Goal: Task Accomplishment & Management: Manage account settings

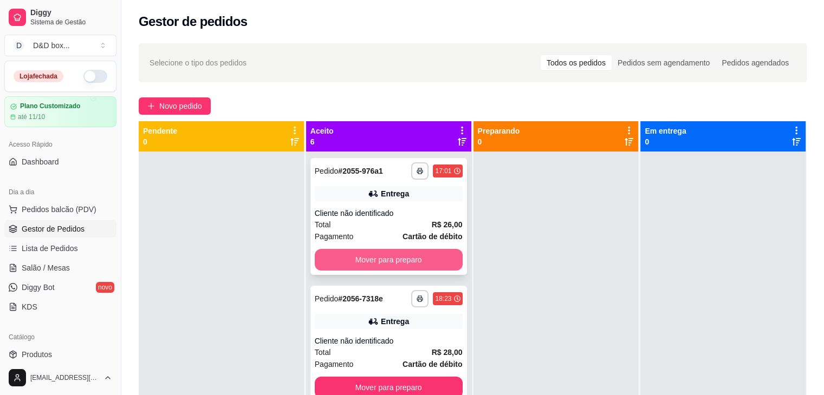
click at [433, 263] on button "Mover para preparo" at bounding box center [389, 260] width 148 height 22
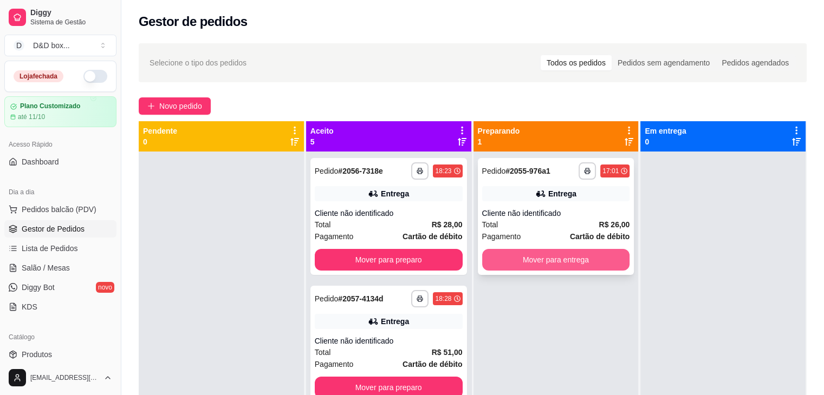
click at [493, 254] on button "Mover para entrega" at bounding box center [556, 260] width 148 height 22
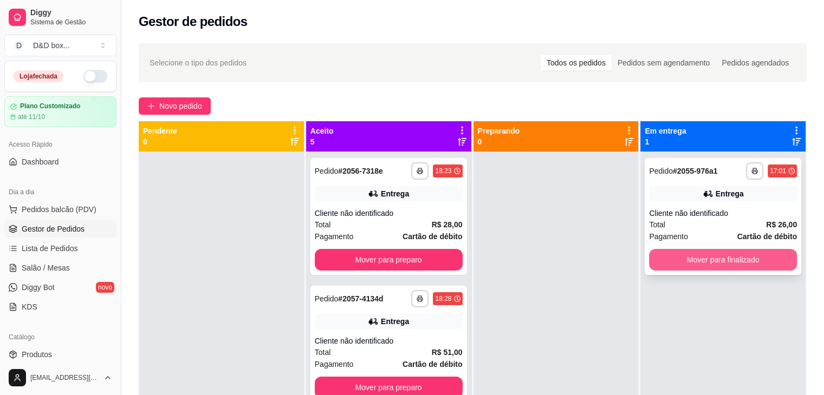
click at [657, 255] on button "Mover para finalizado" at bounding box center [723, 260] width 148 height 22
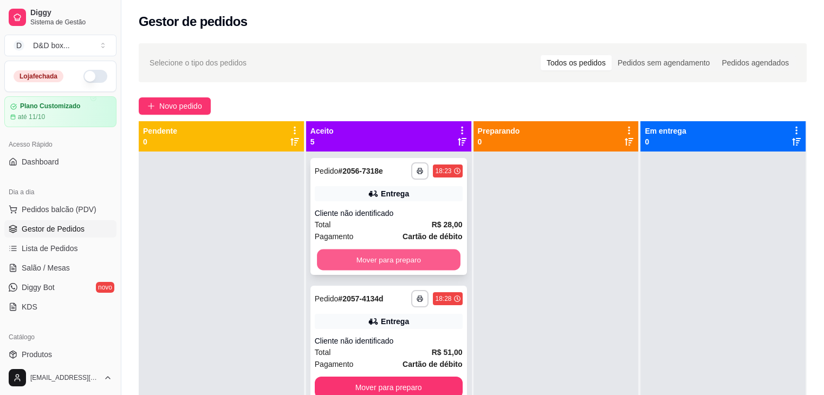
click at [427, 259] on button "Mover para preparo" at bounding box center [389, 260] width 144 height 21
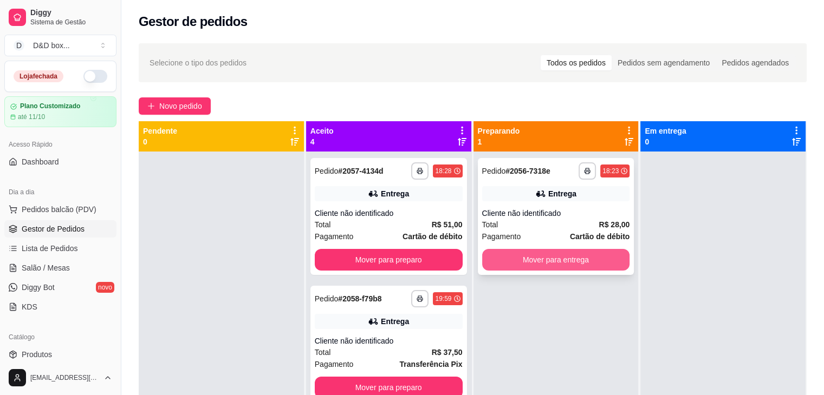
click at [505, 260] on button "Mover para entrega" at bounding box center [556, 260] width 148 height 22
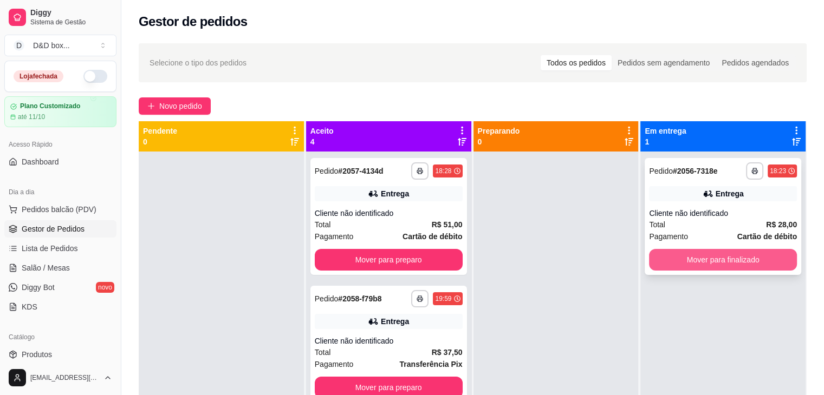
click at [692, 258] on button "Mover para finalizado" at bounding box center [723, 260] width 148 height 22
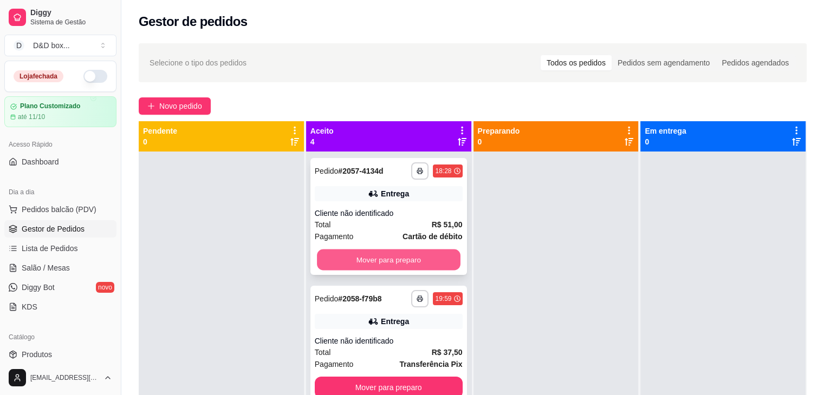
click at [443, 256] on button "Mover para preparo" at bounding box center [389, 260] width 144 height 21
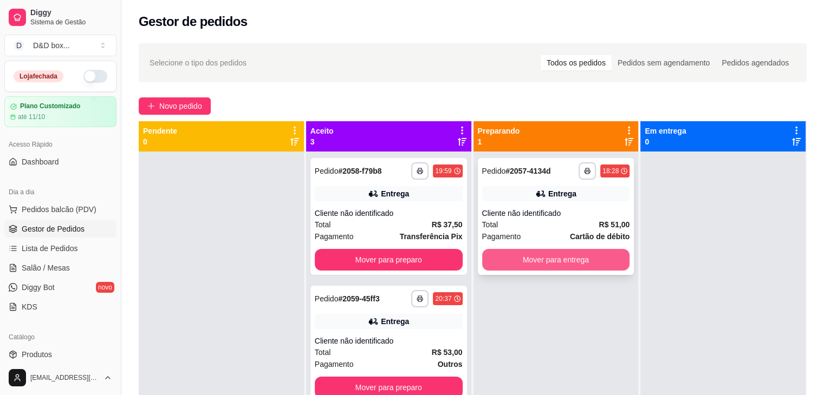
click at [581, 255] on button "Mover para entrega" at bounding box center [556, 260] width 148 height 22
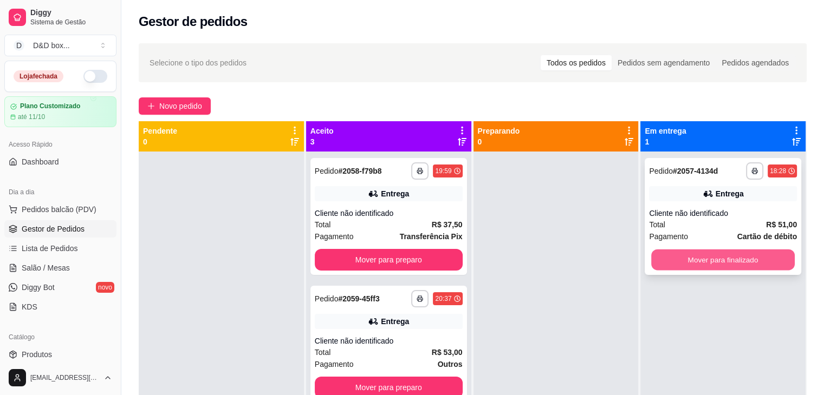
click at [677, 254] on button "Mover para finalizado" at bounding box center [723, 260] width 144 height 21
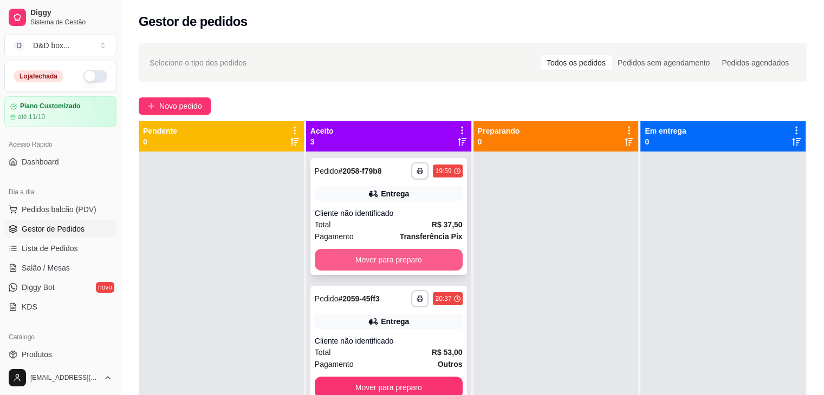
click at [444, 262] on button "Mover para preparo" at bounding box center [389, 260] width 148 height 22
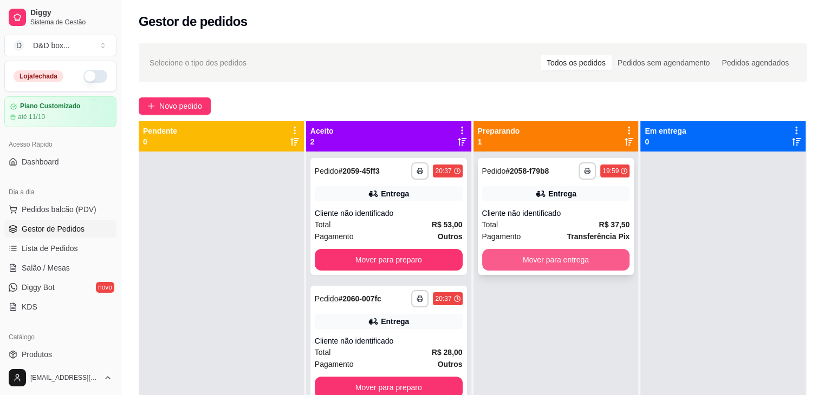
click at [537, 259] on button "Mover para entrega" at bounding box center [556, 260] width 148 height 22
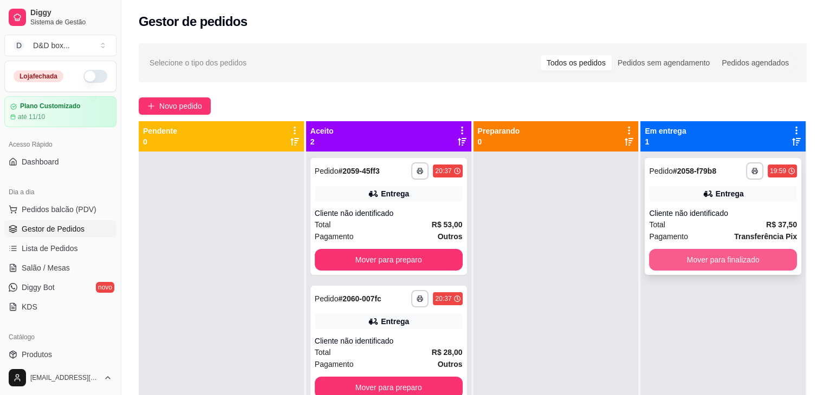
click at [653, 257] on button "Mover para finalizado" at bounding box center [723, 260] width 148 height 22
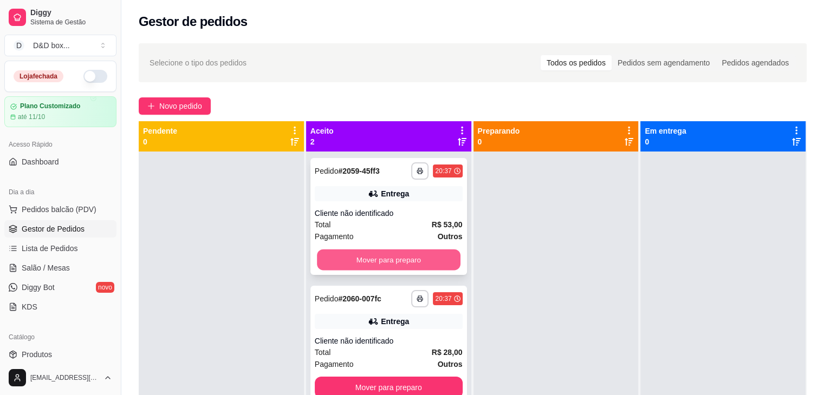
click at [439, 260] on button "Mover para preparo" at bounding box center [389, 260] width 144 height 21
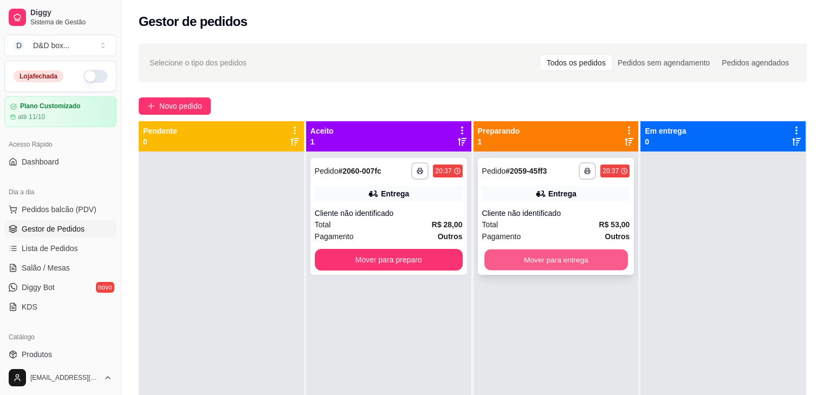
click at [609, 260] on button "Mover para entrega" at bounding box center [556, 260] width 144 height 21
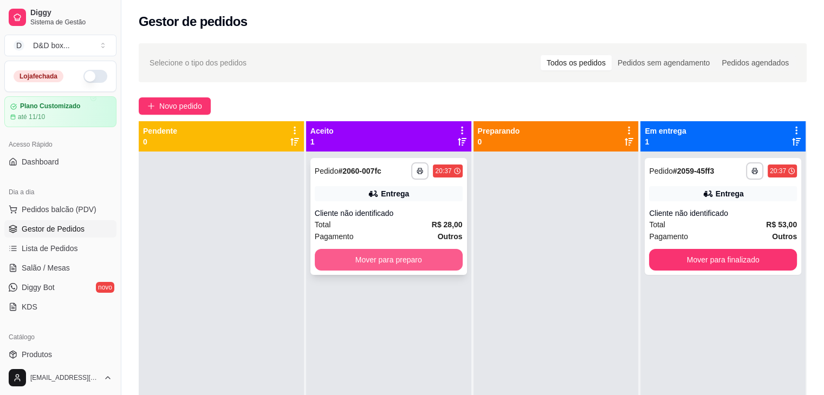
click at [434, 257] on button "Mover para preparo" at bounding box center [389, 260] width 148 height 22
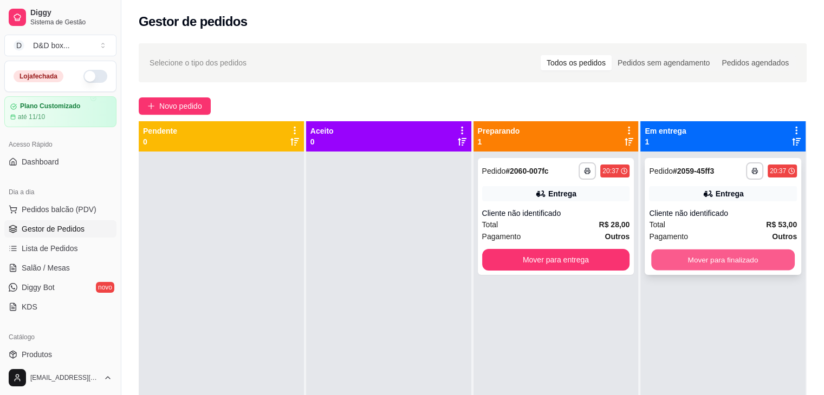
click at [683, 254] on button "Mover para finalizado" at bounding box center [723, 260] width 144 height 21
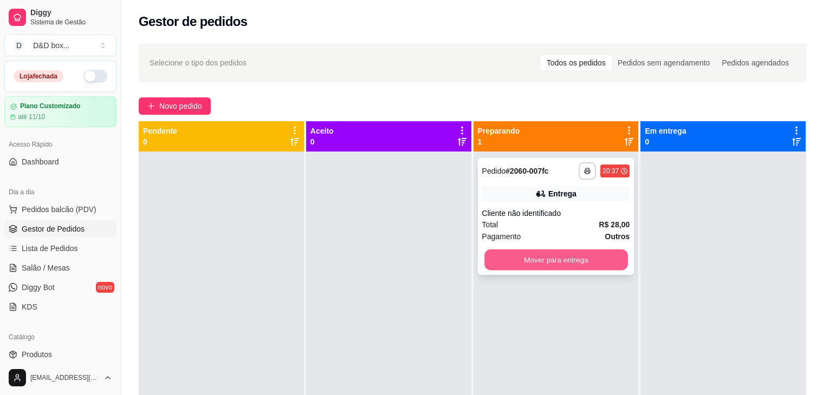
click at [588, 256] on button "Mover para entrega" at bounding box center [556, 260] width 144 height 21
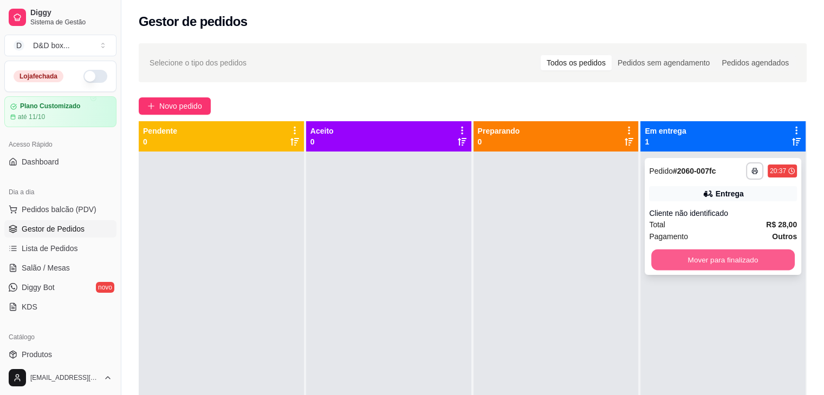
click at [656, 254] on button "Mover para finalizado" at bounding box center [723, 260] width 144 height 21
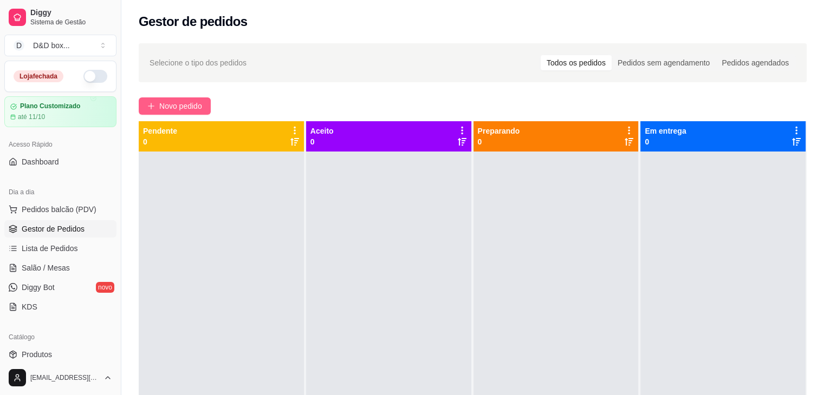
click at [154, 105] on icon "plus" at bounding box center [151, 106] width 8 height 8
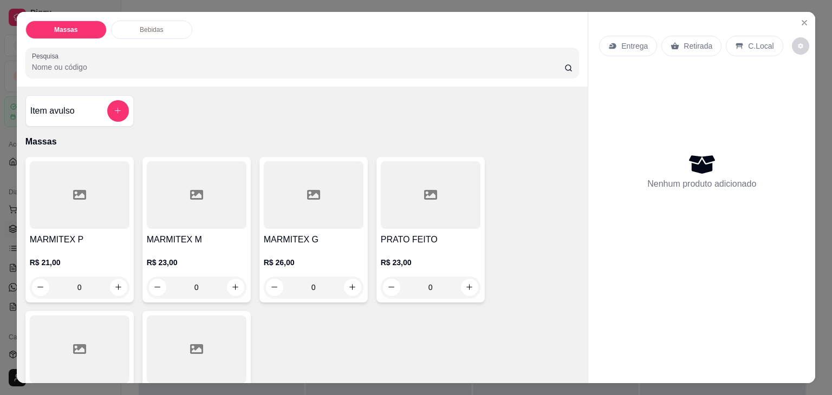
click at [163, 233] on h4 "MARMITEX M" at bounding box center [197, 239] width 100 height 13
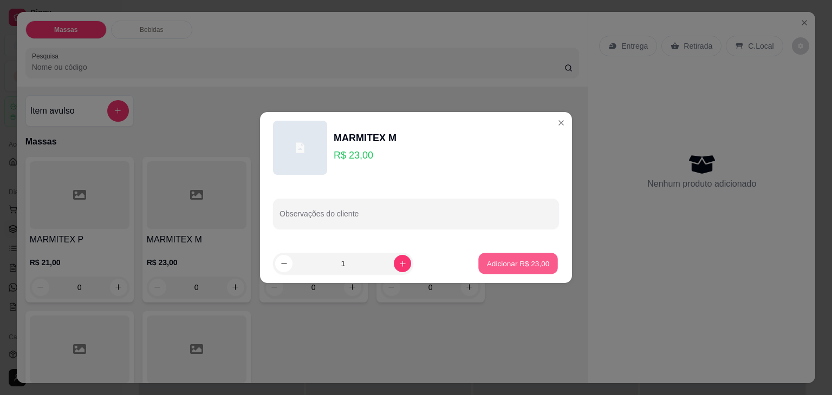
click at [479, 265] on button "Adicionar R$ 23,00" at bounding box center [518, 264] width 80 height 21
type input "1"
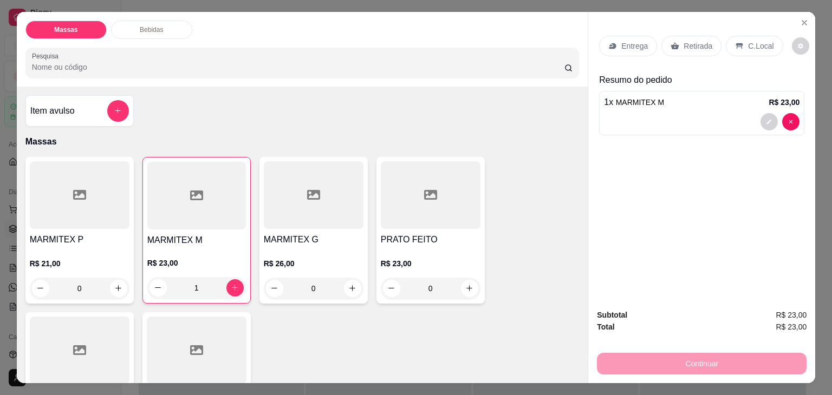
click at [633, 47] on p "Entrega" at bounding box center [634, 46] width 27 height 11
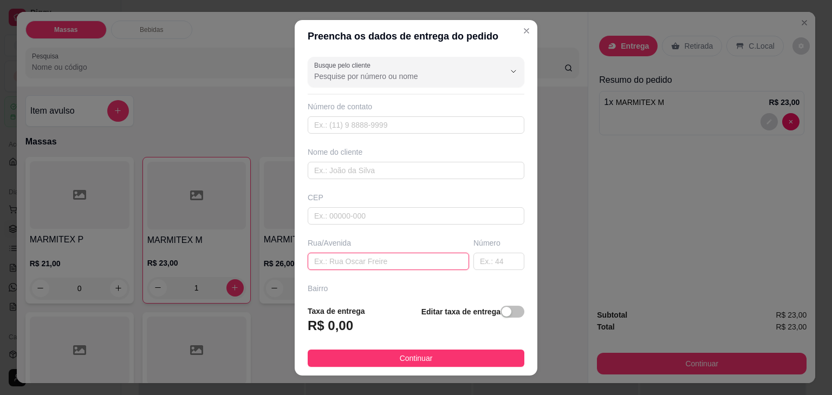
click at [367, 261] on input "text" at bounding box center [388, 261] width 161 height 17
type input "DEBORA"
drag, startPoint x: 496, startPoint y: 310, endPoint x: 464, endPoint y: 317, distance: 32.8
click at [502, 315] on div "button" at bounding box center [507, 312] width 10 height 10
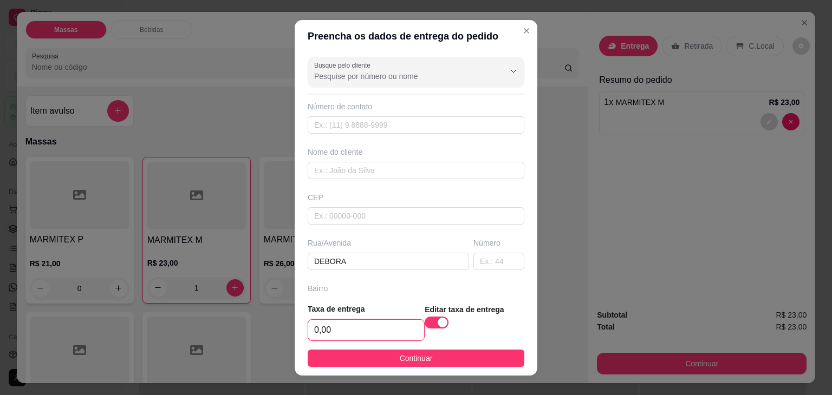
click at [365, 333] on input "0,00" at bounding box center [366, 330] width 116 height 21
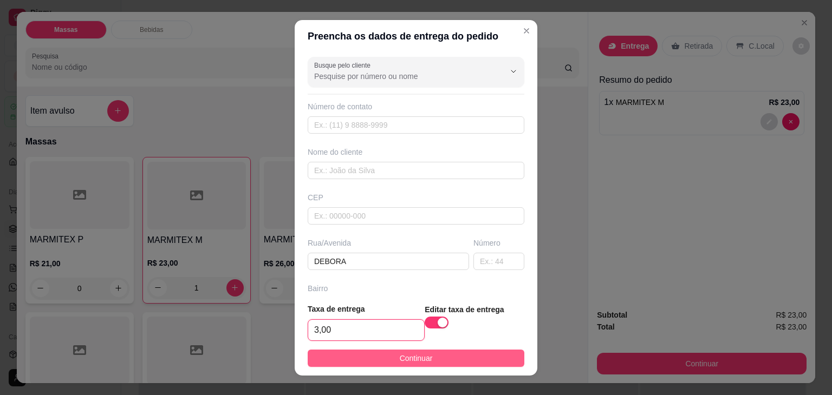
type input "3,00"
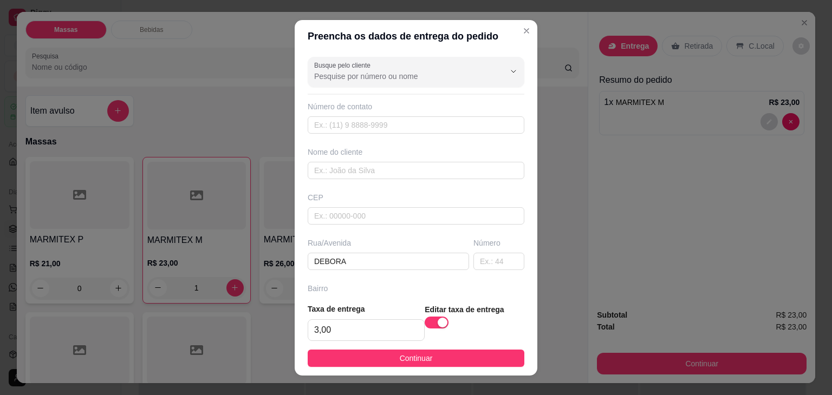
drag, startPoint x: 369, startPoint y: 360, endPoint x: 394, endPoint y: 361, distance: 25.5
click at [372, 360] on button "Continuar" at bounding box center [416, 358] width 217 height 17
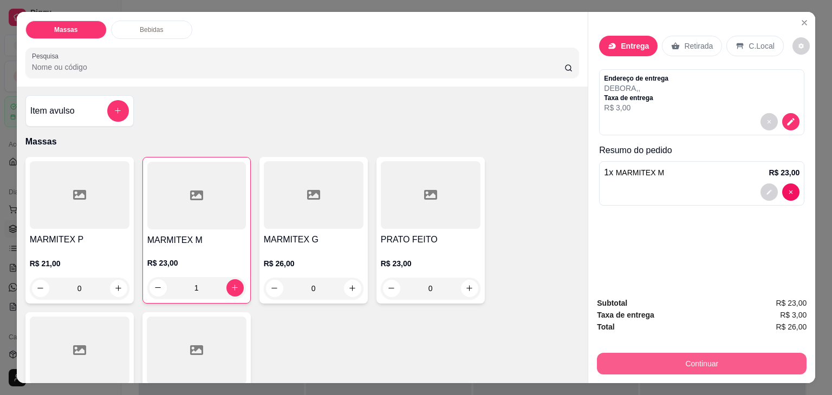
click at [631, 368] on button "Continuar" at bounding box center [702, 364] width 210 height 22
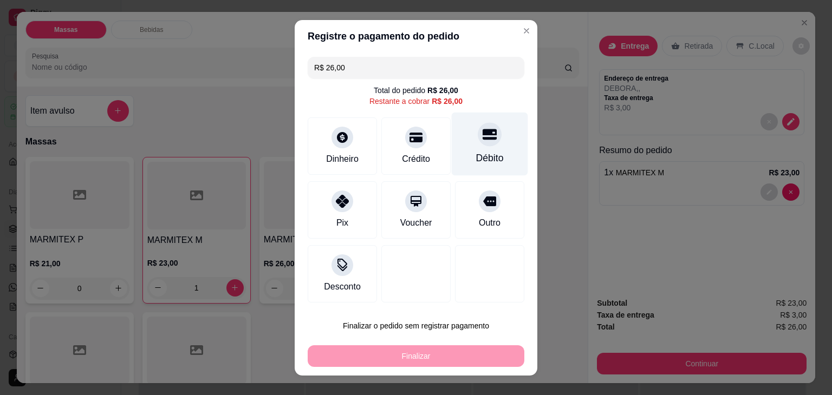
drag, startPoint x: 457, startPoint y: 140, endPoint x: 452, endPoint y: 157, distance: 16.8
click at [457, 141] on div "Débito" at bounding box center [490, 143] width 76 height 63
type input "R$ 0,00"
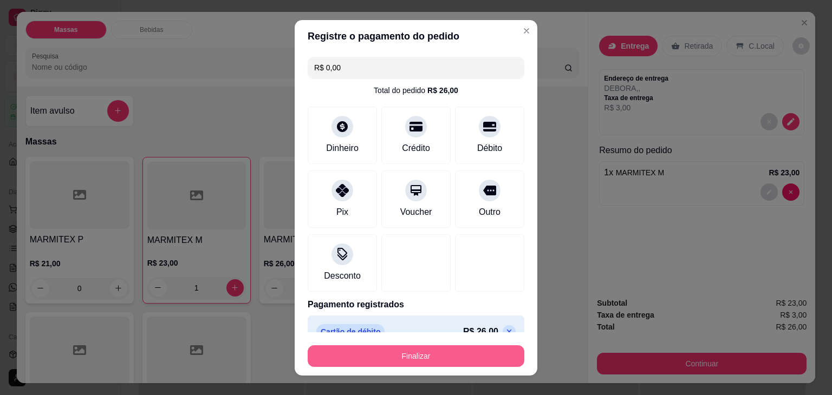
click at [418, 353] on button "Finalizar" at bounding box center [416, 357] width 217 height 22
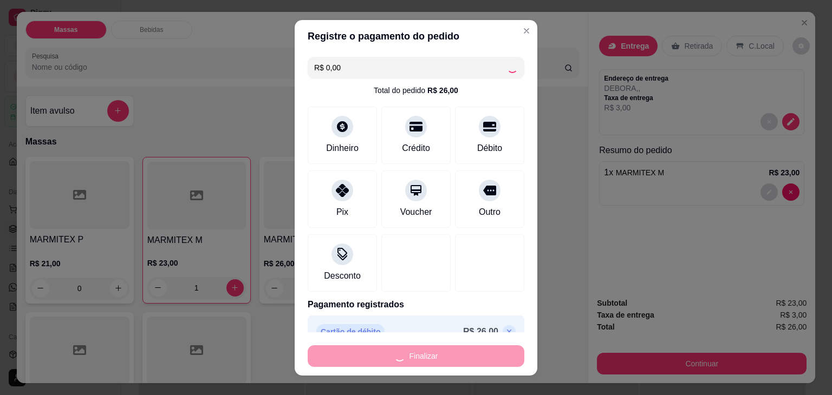
type input "0"
type input "-R$ 26,00"
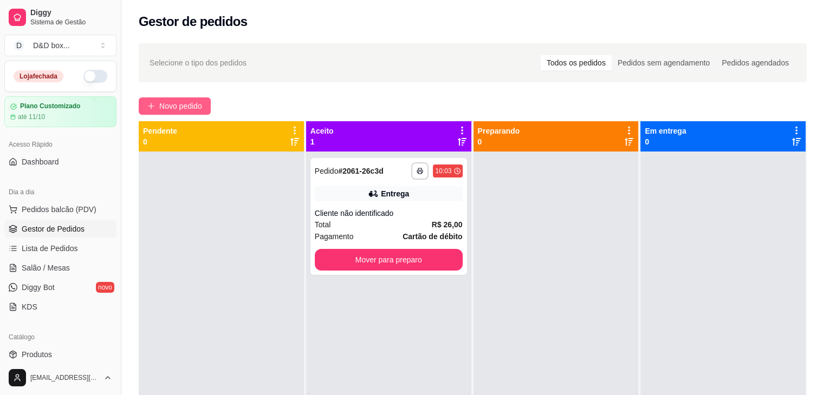
click at [202, 105] on span "Novo pedido" at bounding box center [180, 106] width 43 height 12
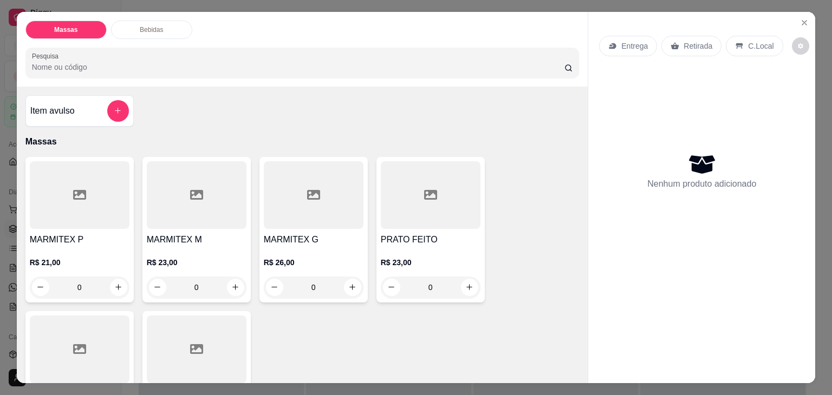
click at [208, 228] on div "MARMITEX M R$ 23,00 0" at bounding box center [196, 230] width 108 height 146
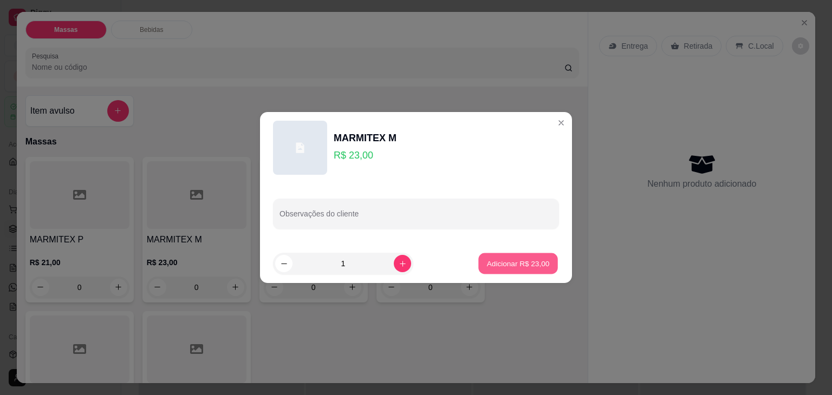
click at [518, 261] on p "Adicionar R$ 23,00" at bounding box center [518, 263] width 63 height 10
type input "1"
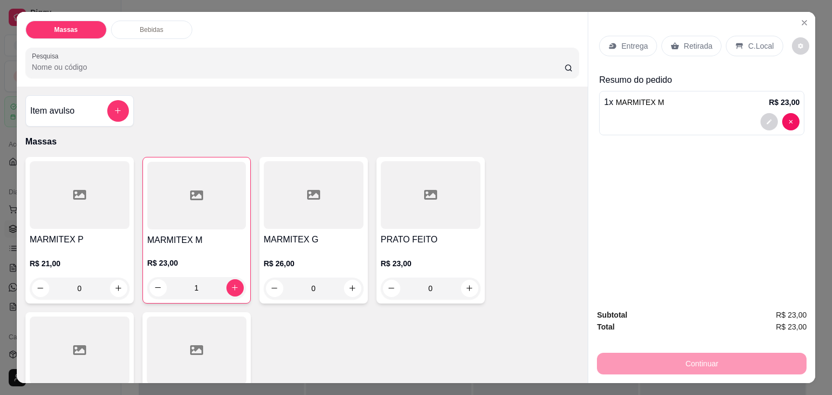
click at [689, 41] on p "Retirada" at bounding box center [698, 46] width 29 height 11
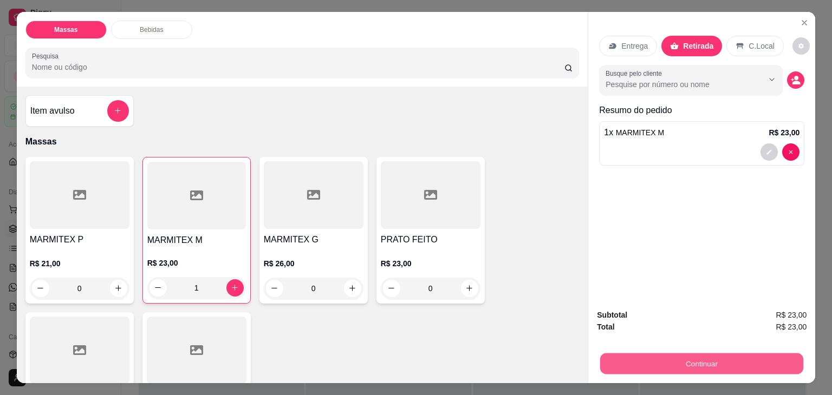
click at [666, 356] on button "Continuar" at bounding box center [701, 364] width 203 height 21
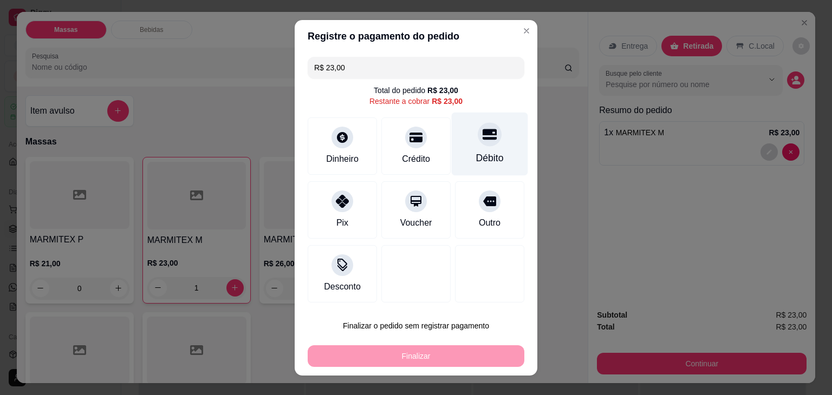
click at [492, 137] on div "Débito" at bounding box center [490, 143] width 76 height 63
type input "R$ 0,00"
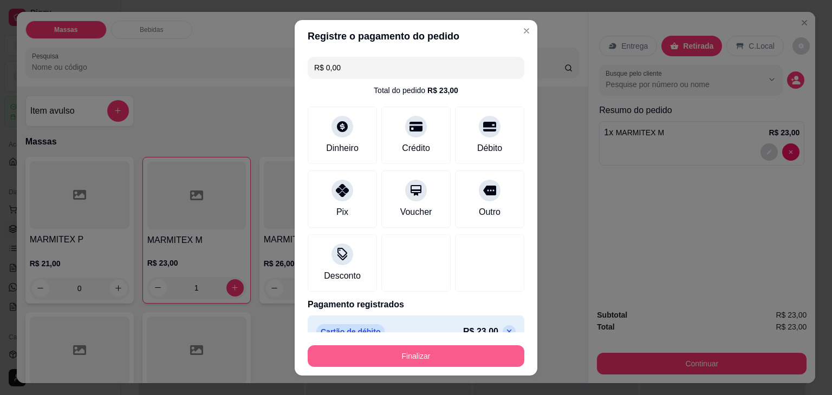
click at [423, 353] on button "Finalizar" at bounding box center [416, 357] width 217 height 22
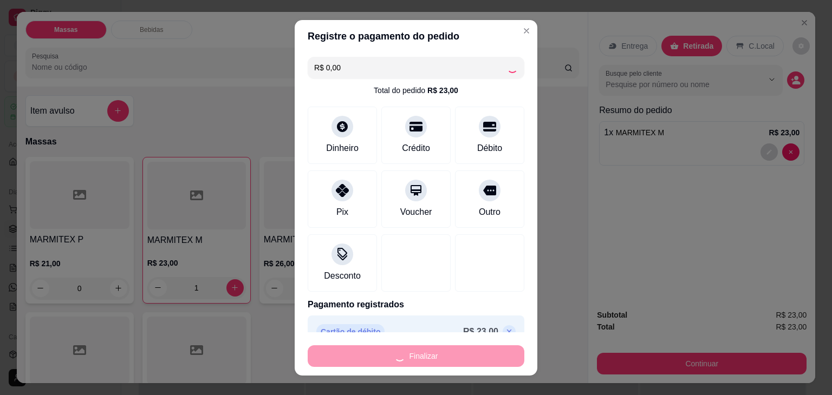
type input "0"
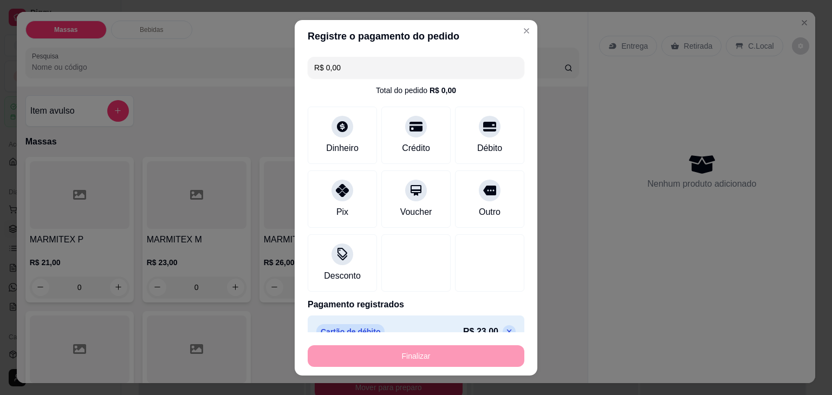
type input "-R$ 23,00"
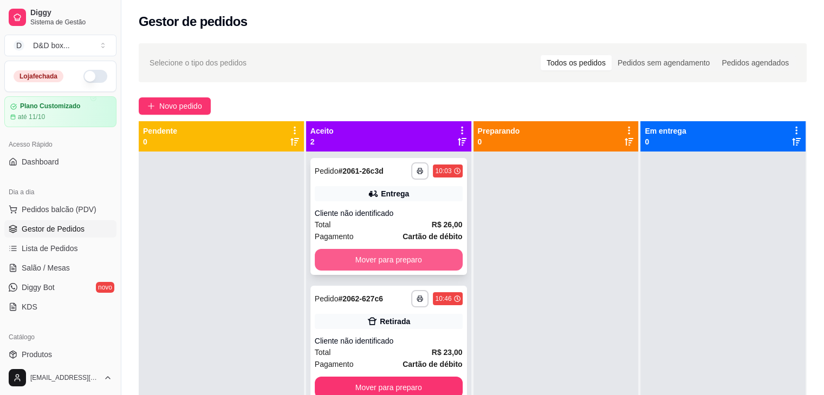
click at [436, 263] on button "Mover para preparo" at bounding box center [389, 260] width 148 height 22
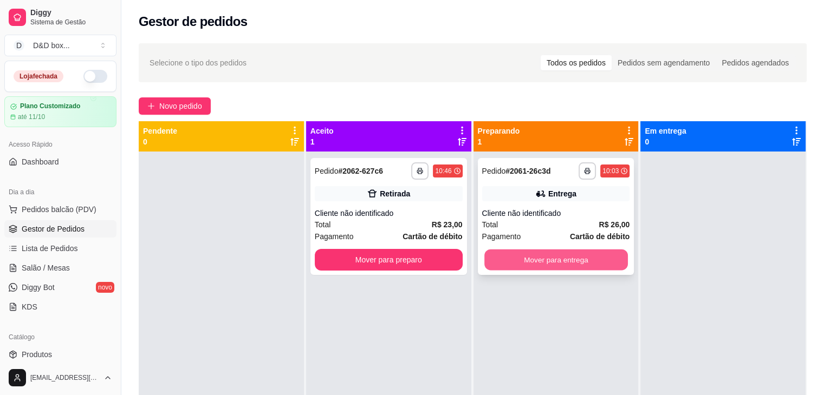
click at [548, 265] on button "Mover para entrega" at bounding box center [556, 260] width 144 height 21
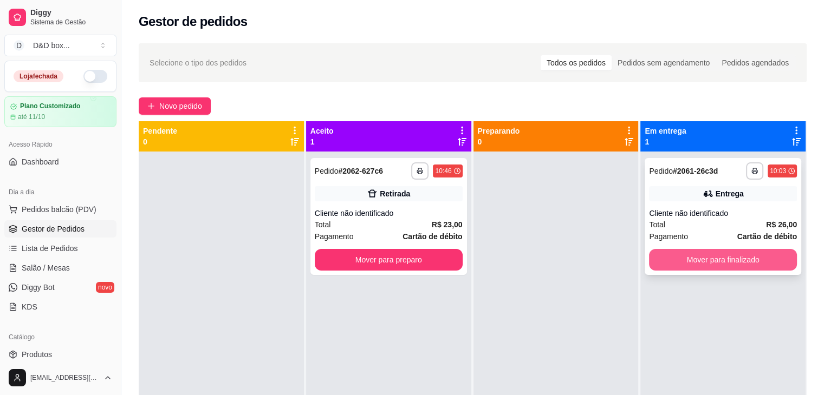
click at [699, 252] on button "Mover para finalizado" at bounding box center [723, 260] width 148 height 22
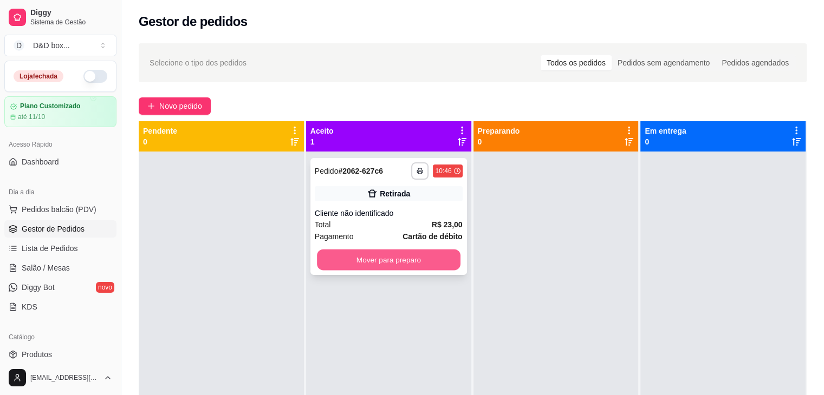
click at [429, 256] on button "Mover para preparo" at bounding box center [389, 260] width 144 height 21
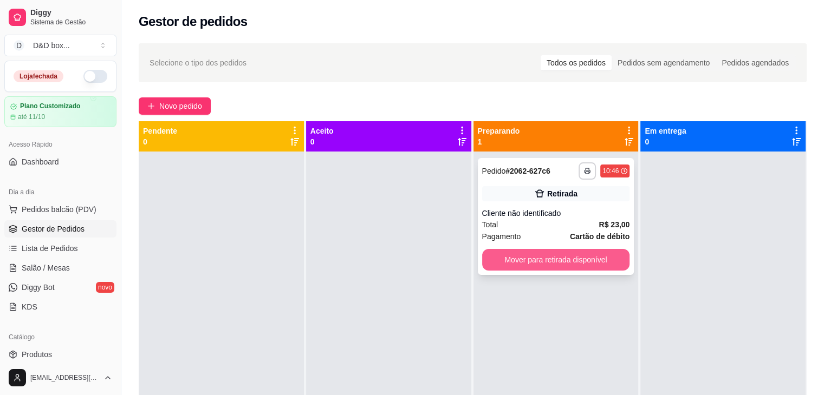
click at [564, 259] on button "Mover para retirada disponível" at bounding box center [556, 260] width 148 height 22
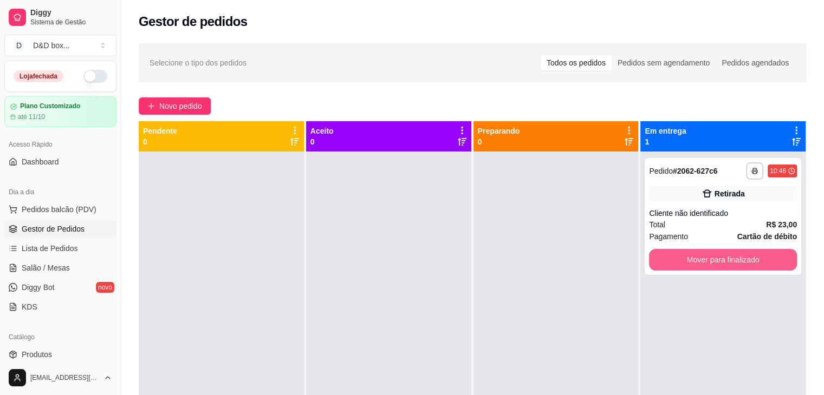
click at [683, 261] on button "Mover para finalizado" at bounding box center [723, 260] width 148 height 22
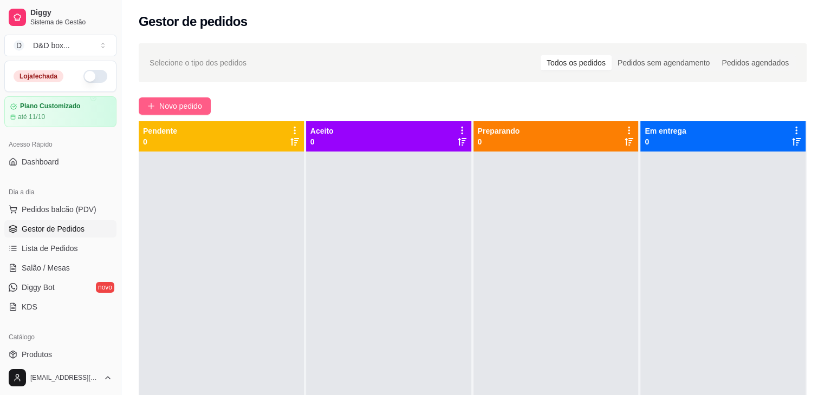
click at [173, 105] on span "Novo pedido" at bounding box center [180, 106] width 43 height 12
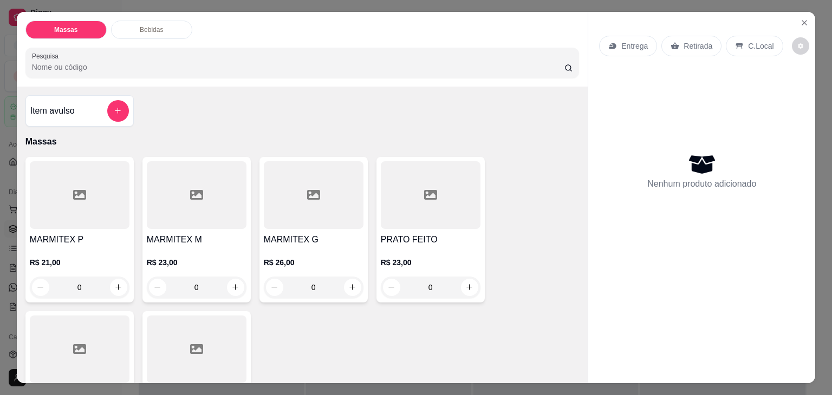
click at [209, 218] on div at bounding box center [197, 195] width 100 height 68
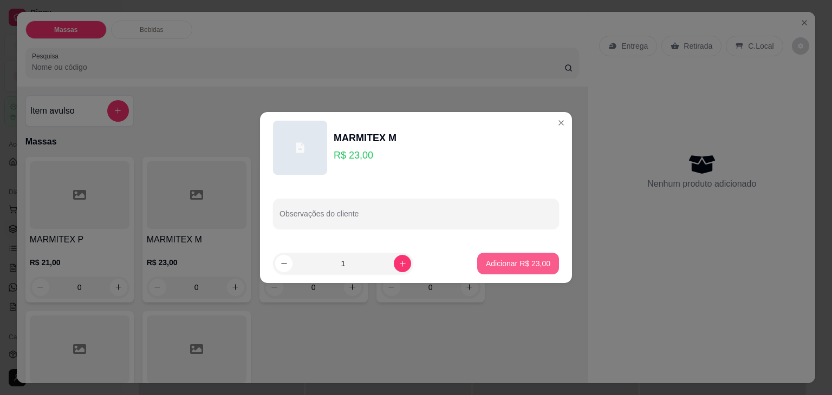
click at [500, 258] on p "Adicionar R$ 23,00" at bounding box center [518, 263] width 64 height 11
type input "1"
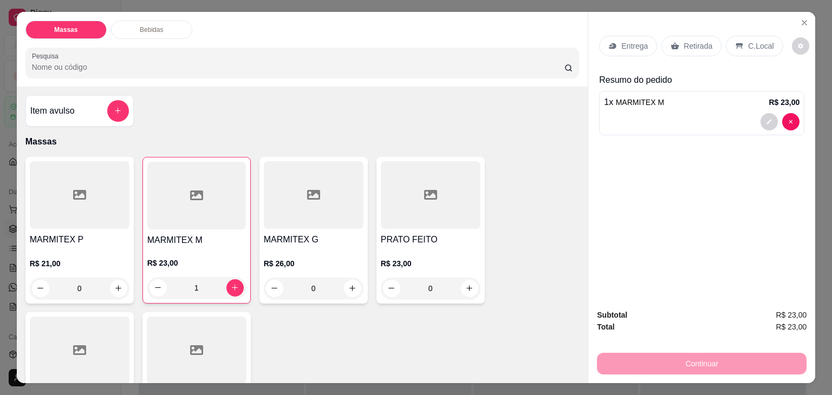
click at [633, 44] on p "Entrega" at bounding box center [634, 46] width 27 height 11
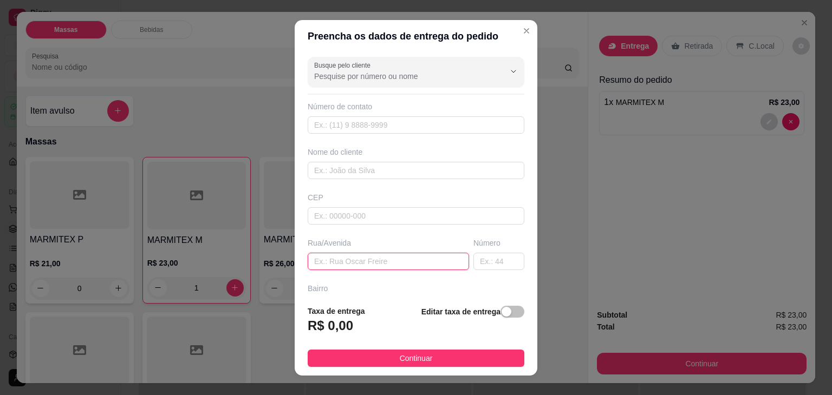
click at [323, 261] on input "text" at bounding box center [388, 261] width 161 height 17
type input "[DEMOGRAPHIC_DATA]"
click at [502, 310] on div "button" at bounding box center [507, 312] width 10 height 10
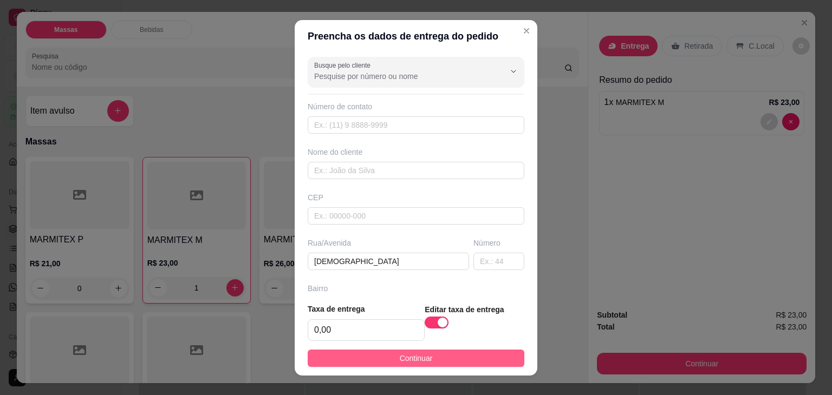
click at [411, 363] on span "Continuar" at bounding box center [416, 359] width 33 height 12
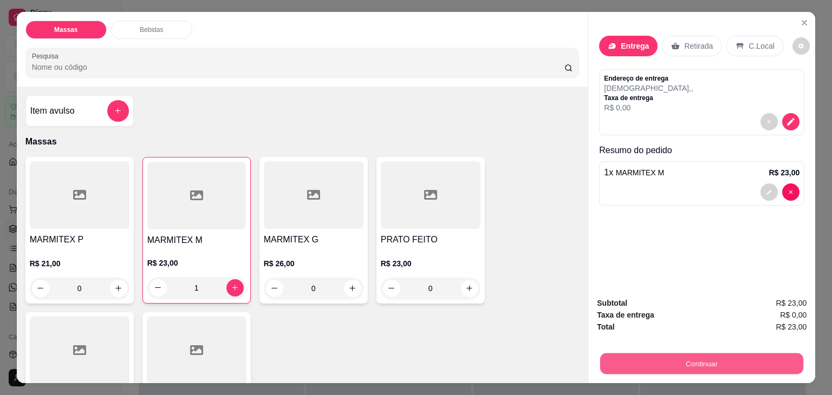
click at [668, 366] on button "Continuar" at bounding box center [701, 364] width 203 height 21
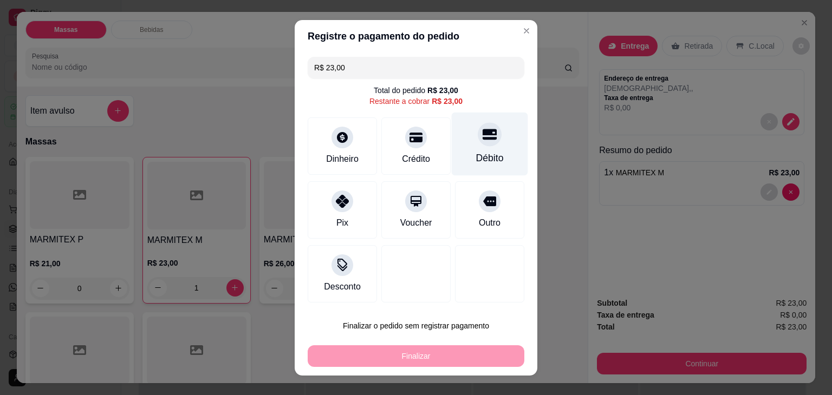
click at [481, 155] on div "Débito" at bounding box center [490, 158] width 28 height 14
type input "R$ 0,00"
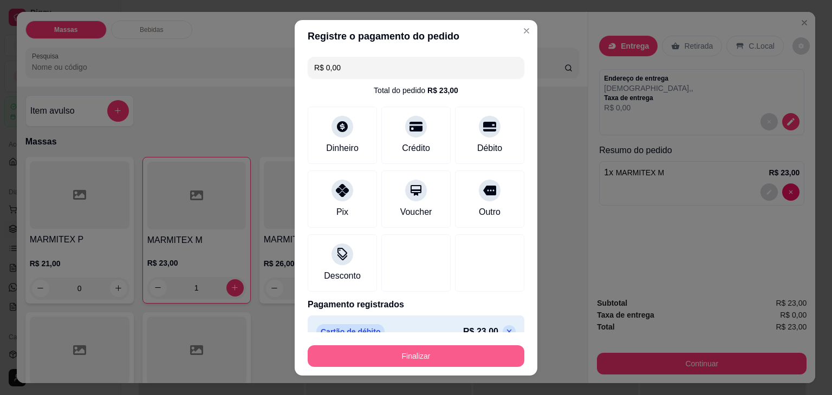
click at [440, 359] on button "Finalizar" at bounding box center [416, 357] width 217 height 22
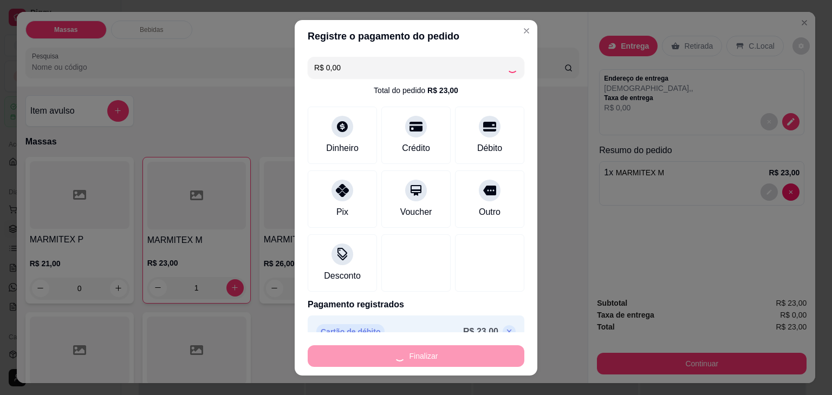
type input "0"
type input "-R$ 23,00"
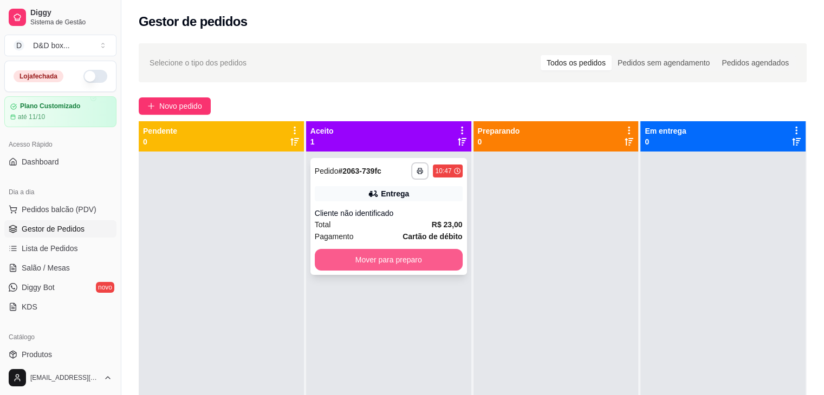
click at [439, 257] on button "Mover para preparo" at bounding box center [389, 260] width 148 height 22
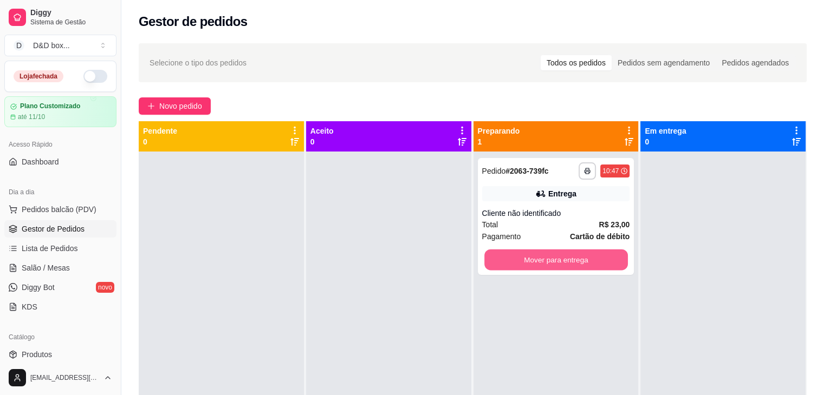
click at [550, 256] on button "Mover para entrega" at bounding box center [556, 260] width 144 height 21
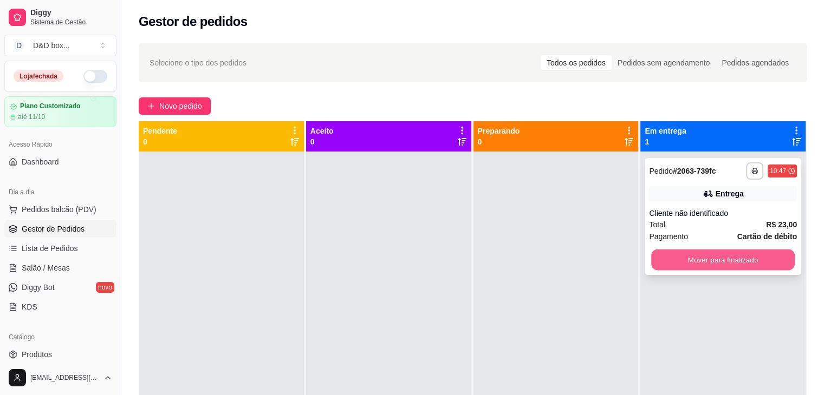
click at [671, 260] on button "Mover para finalizado" at bounding box center [723, 260] width 144 height 21
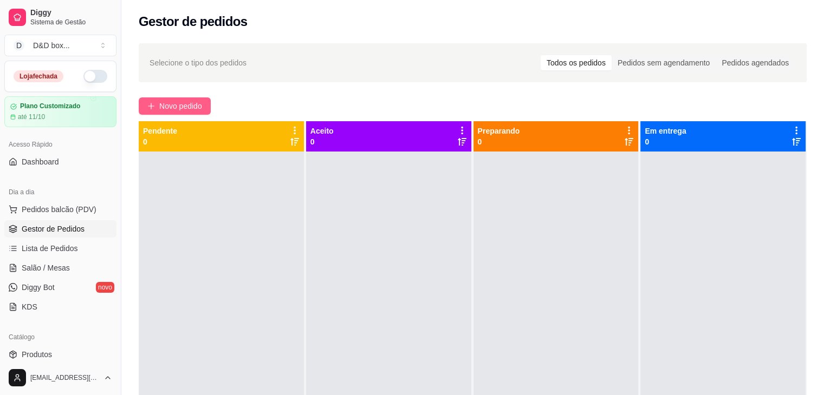
click at [189, 109] on span "Novo pedido" at bounding box center [180, 106] width 43 height 12
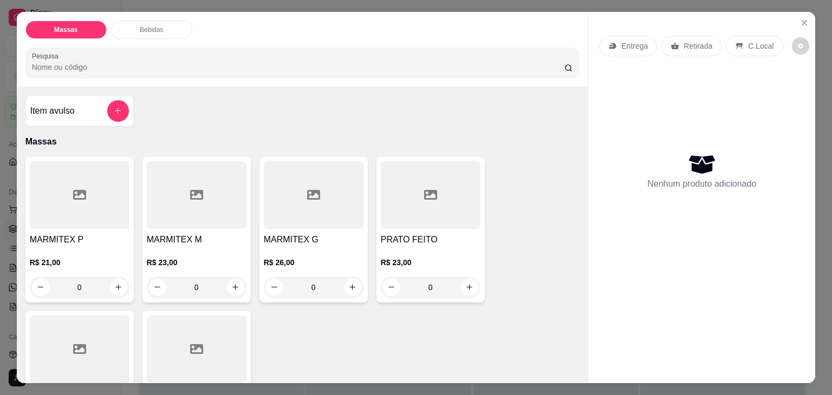
click at [391, 226] on div "PRATO FEITO R$ 23,00 0" at bounding box center [430, 230] width 108 height 146
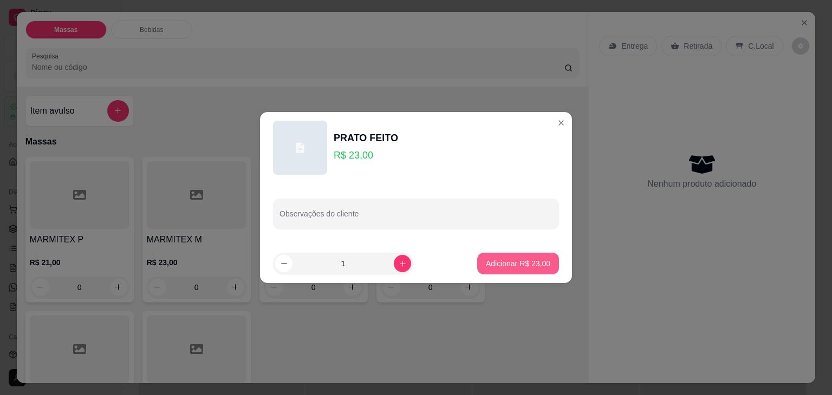
click at [504, 263] on p "Adicionar R$ 23,00" at bounding box center [518, 263] width 64 height 11
type input "1"
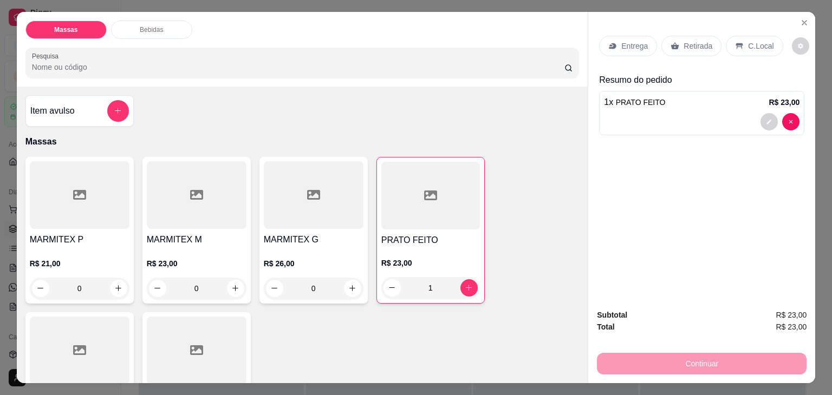
click at [684, 43] on p "Retirada" at bounding box center [698, 46] width 29 height 11
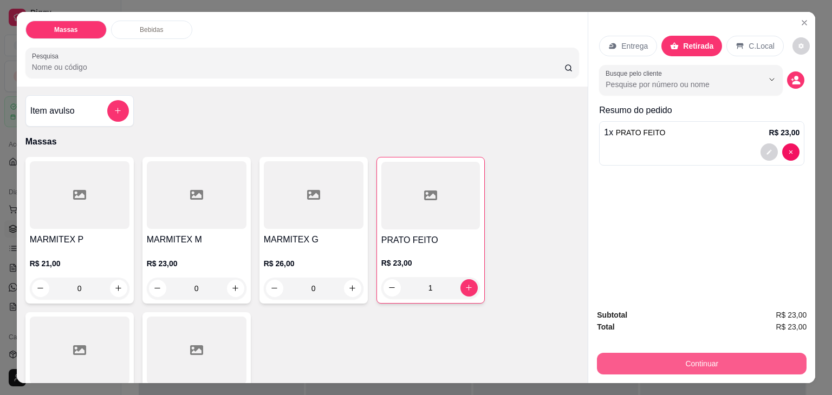
click at [652, 359] on button "Continuar" at bounding box center [702, 364] width 210 height 22
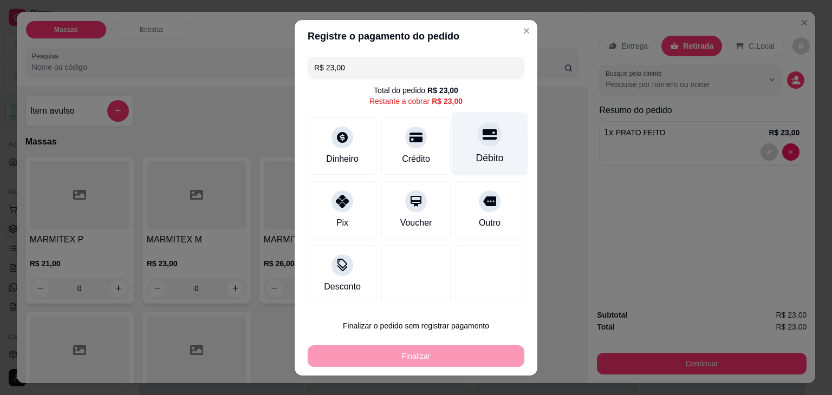
click at [490, 135] on div at bounding box center [490, 134] width 24 height 24
type input "R$ 0,00"
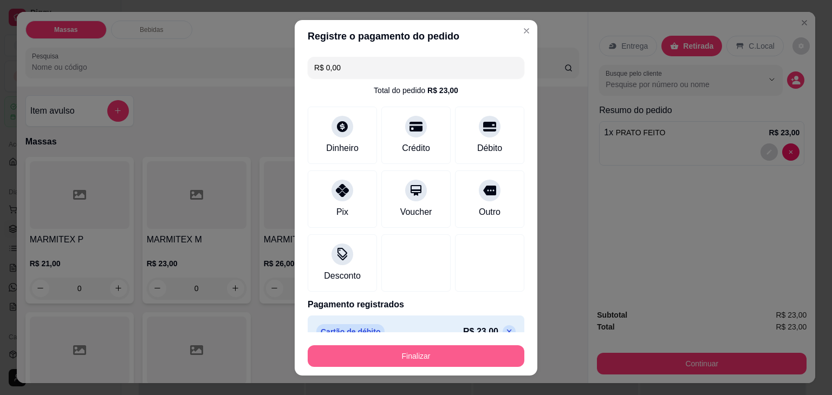
click at [434, 349] on button "Finalizar" at bounding box center [416, 357] width 217 height 22
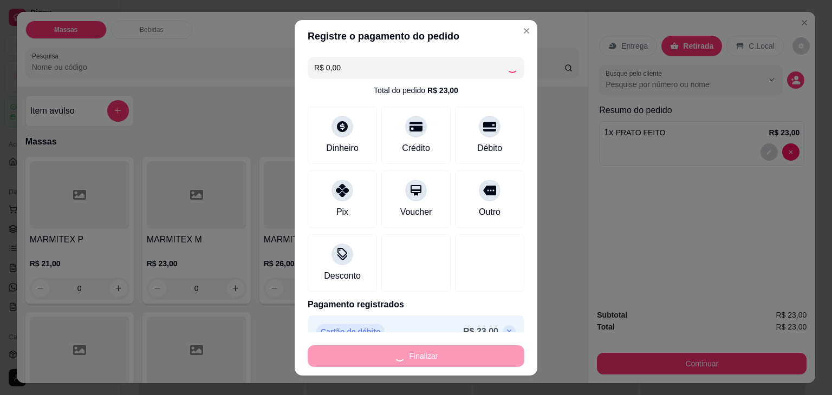
type input "0"
type input "-R$ 23,00"
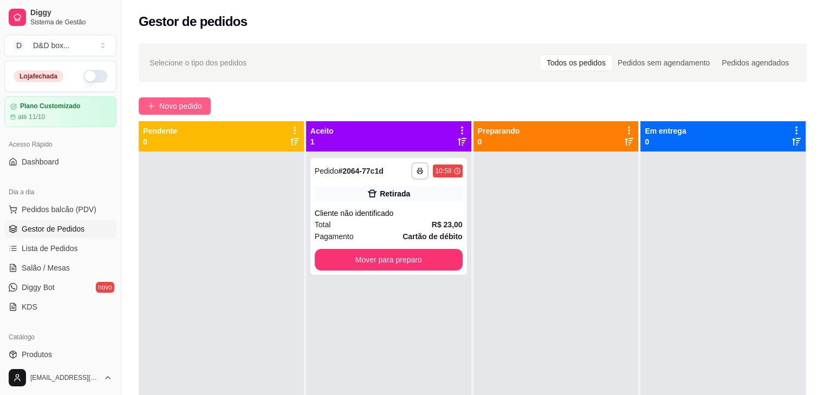
click at [164, 105] on span "Novo pedido" at bounding box center [180, 106] width 43 height 12
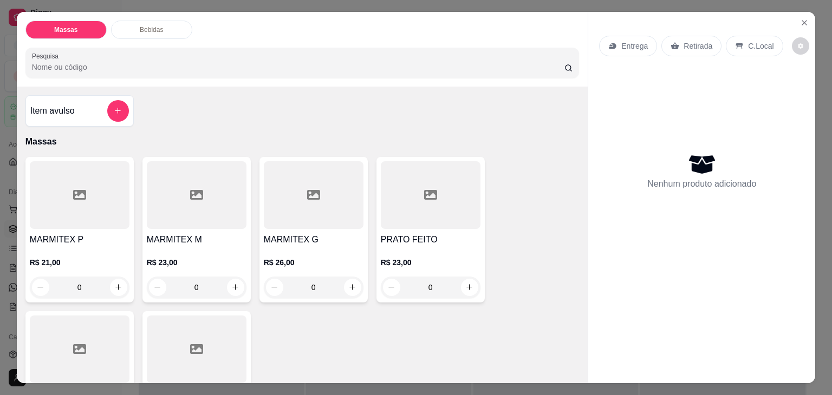
click at [79, 238] on h4 "MARMITEX P" at bounding box center [80, 239] width 100 height 13
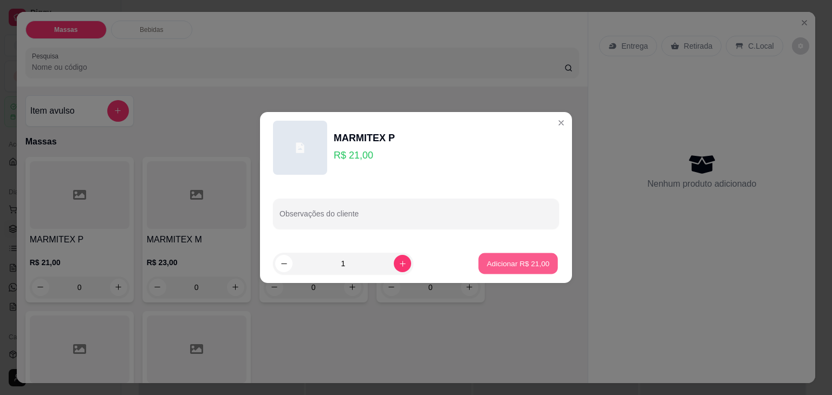
click at [499, 258] on p "Adicionar R$ 21,00" at bounding box center [518, 263] width 63 height 10
type input "1"
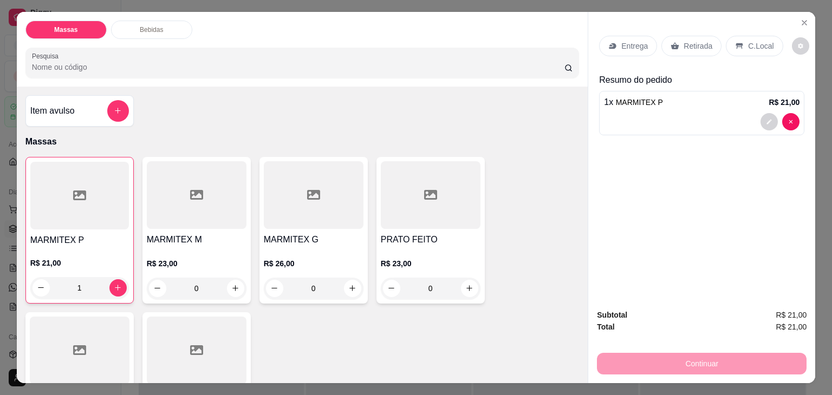
click at [684, 41] on p "Retirada" at bounding box center [698, 46] width 29 height 11
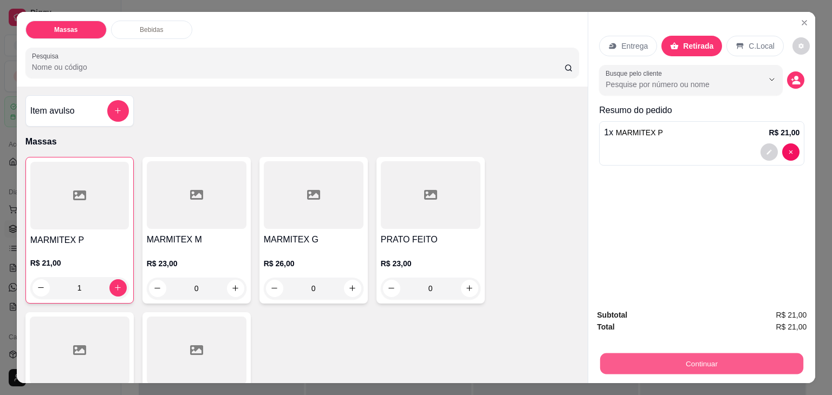
click at [736, 358] on button "Continuar" at bounding box center [701, 364] width 203 height 21
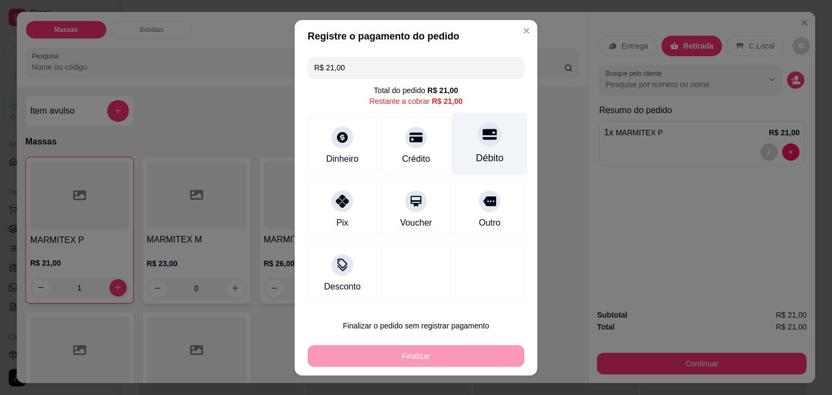
click at [483, 139] on icon at bounding box center [490, 134] width 14 height 11
type input "R$ 0,00"
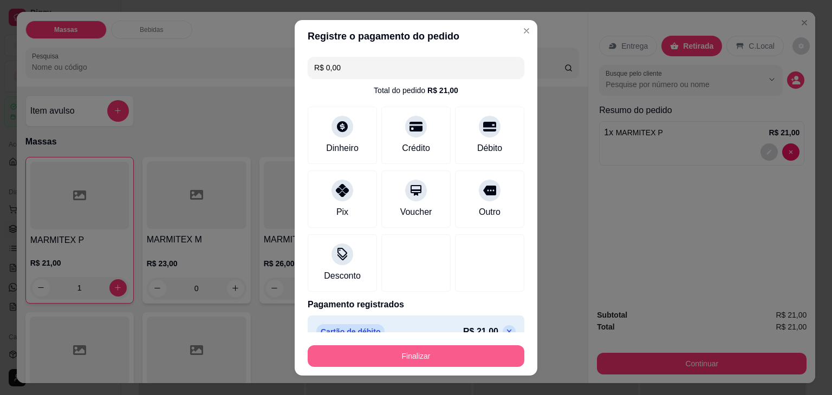
click at [464, 358] on button "Finalizar" at bounding box center [416, 357] width 217 height 22
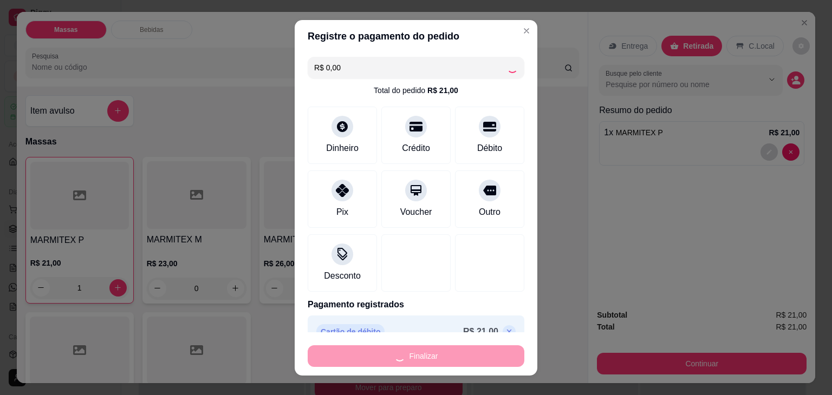
type input "0"
type input "-R$ 21,00"
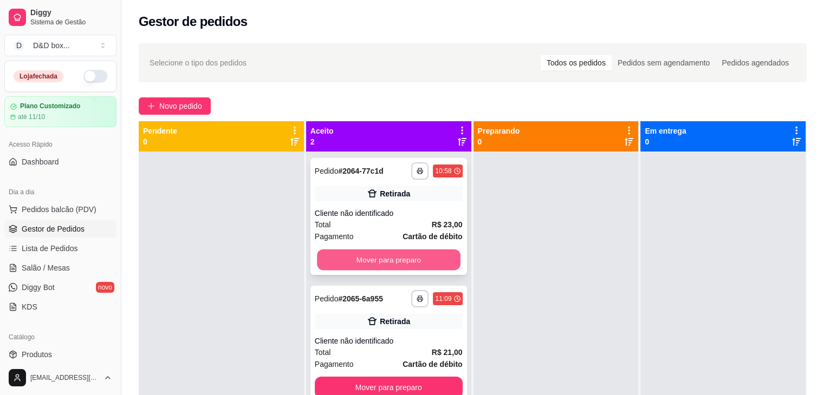
click at [411, 266] on button "Mover para preparo" at bounding box center [389, 260] width 144 height 21
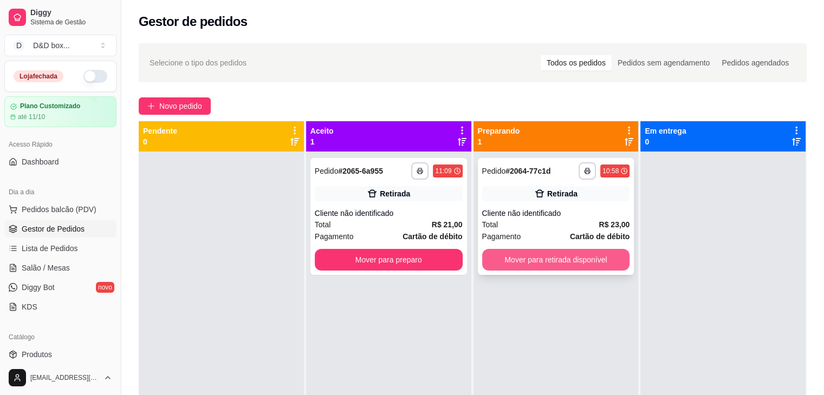
click at [505, 257] on button "Mover para retirada disponível" at bounding box center [556, 260] width 148 height 22
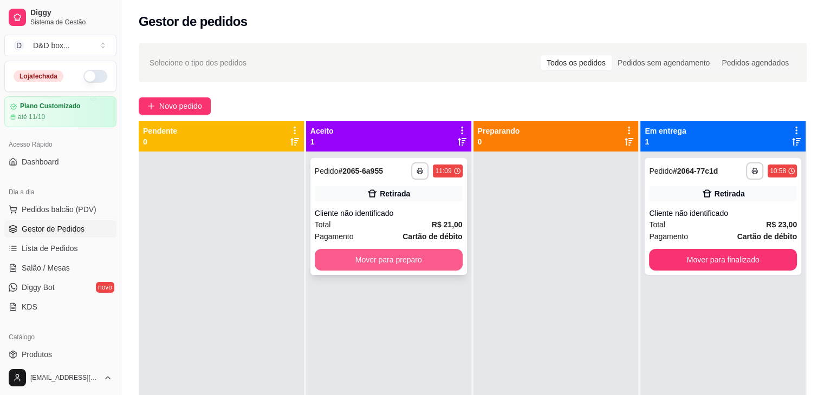
click at [430, 261] on button "Mover para preparo" at bounding box center [389, 260] width 148 height 22
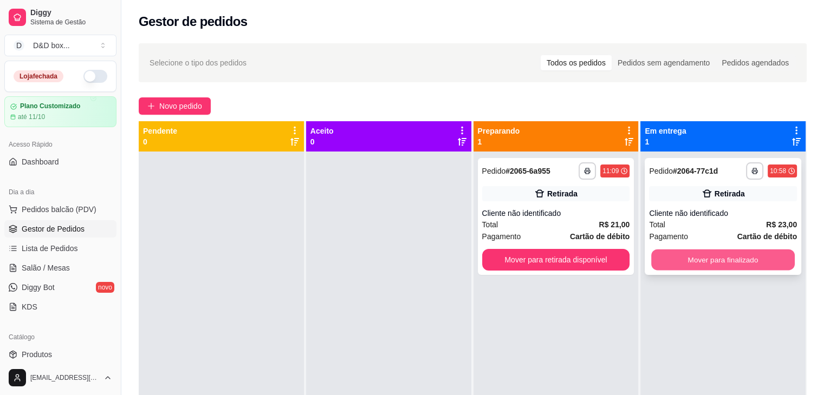
click at [654, 262] on button "Mover para finalizado" at bounding box center [723, 260] width 144 height 21
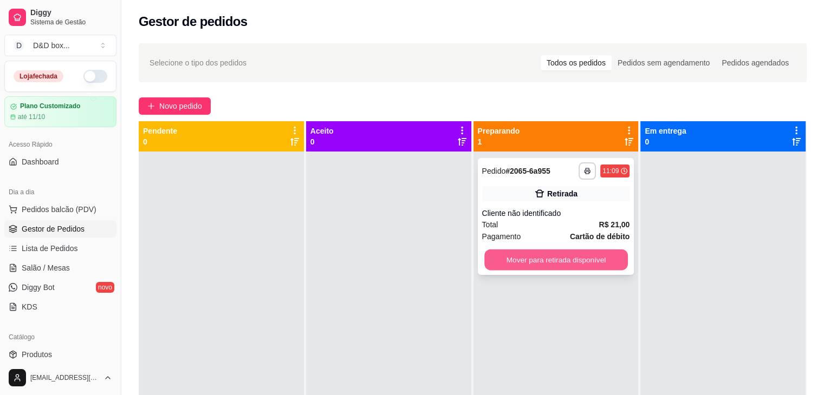
click at [597, 257] on button "Mover para retirada disponível" at bounding box center [556, 260] width 144 height 21
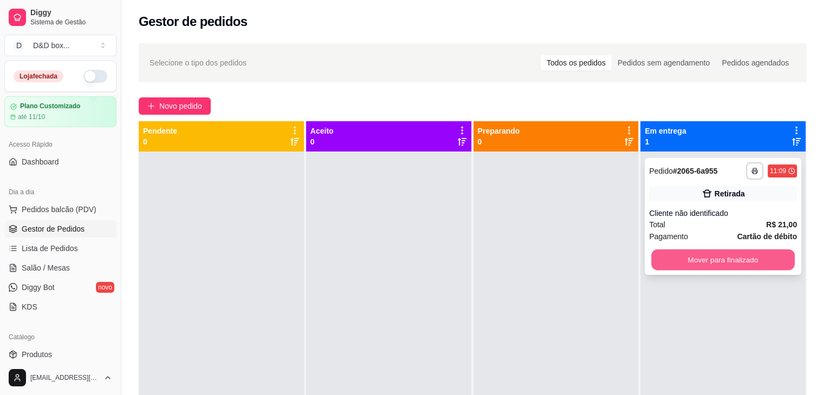
click at [651, 257] on button "Mover para finalizado" at bounding box center [723, 260] width 144 height 21
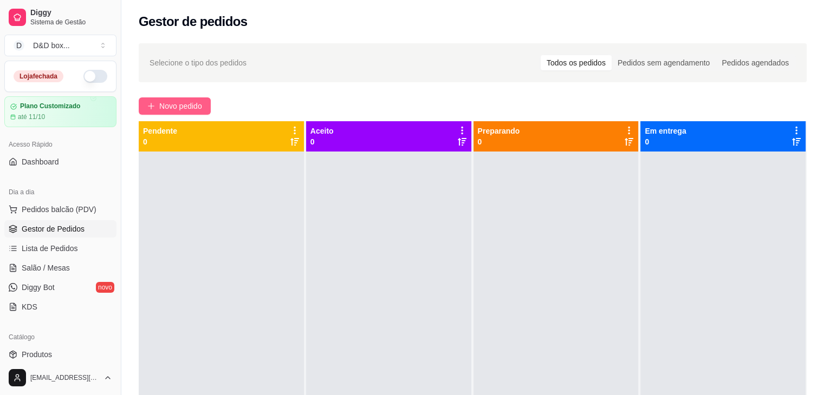
click at [189, 105] on span "Novo pedido" at bounding box center [180, 106] width 43 height 12
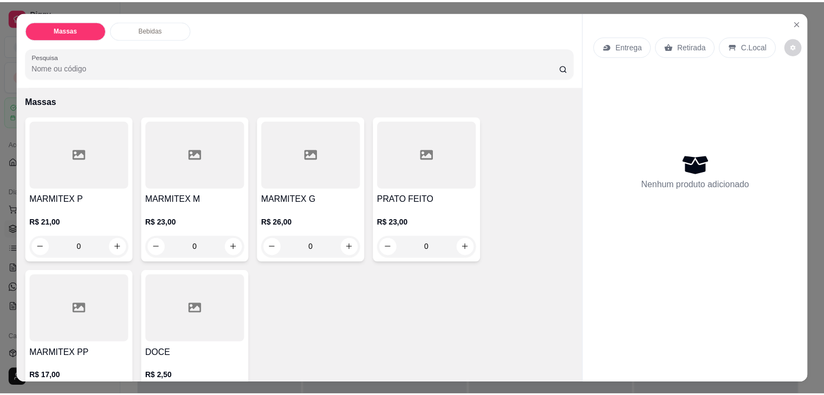
scroll to position [54, 0]
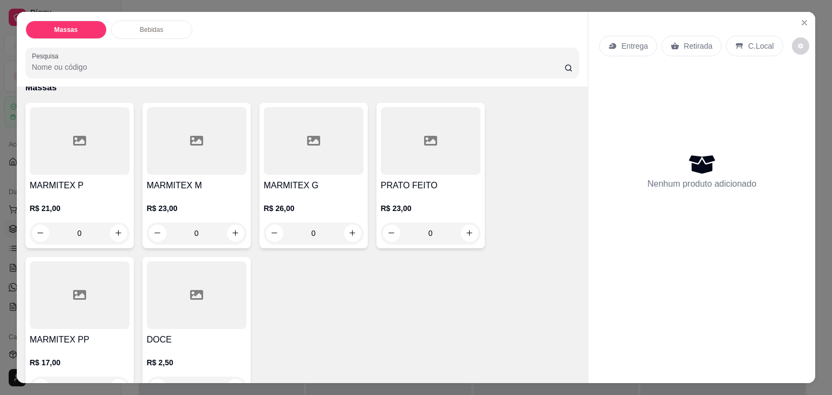
click at [193, 185] on h4 "MARMITEX M" at bounding box center [197, 185] width 100 height 13
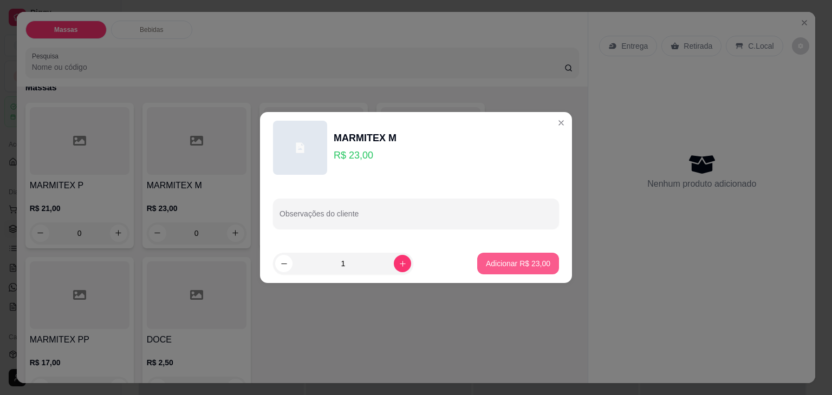
click at [496, 258] on p "Adicionar R$ 23,00" at bounding box center [518, 263] width 64 height 11
type input "1"
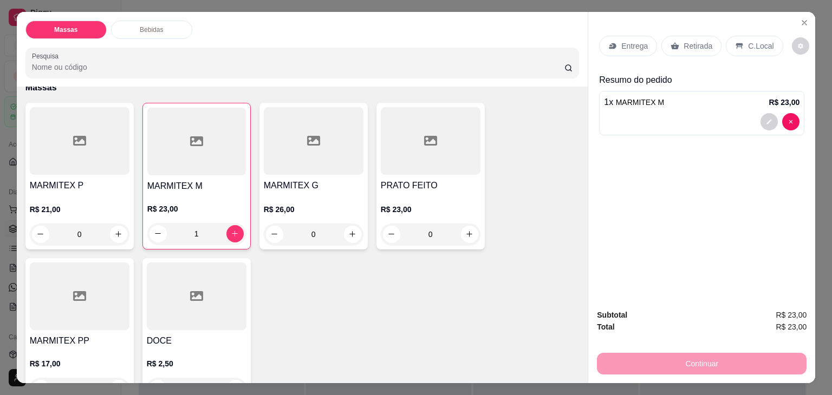
click at [685, 32] on div "Entrega Retirada C.Local" at bounding box center [701, 46] width 205 height 38
click at [685, 41] on p "Retirada" at bounding box center [698, 46] width 29 height 11
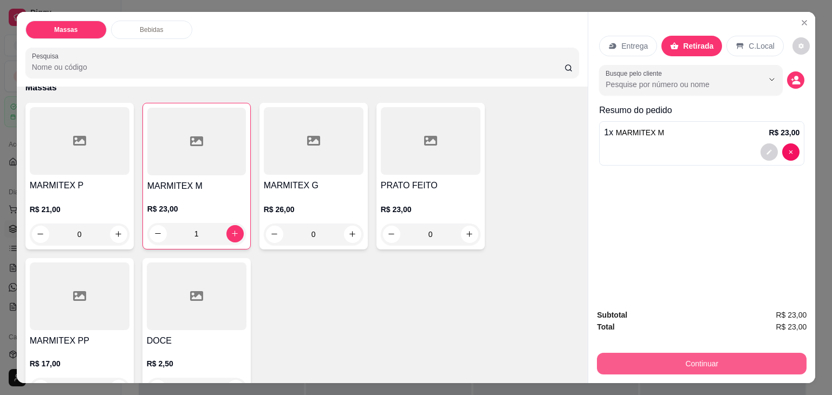
click at [711, 358] on button "Continuar" at bounding box center [702, 364] width 210 height 22
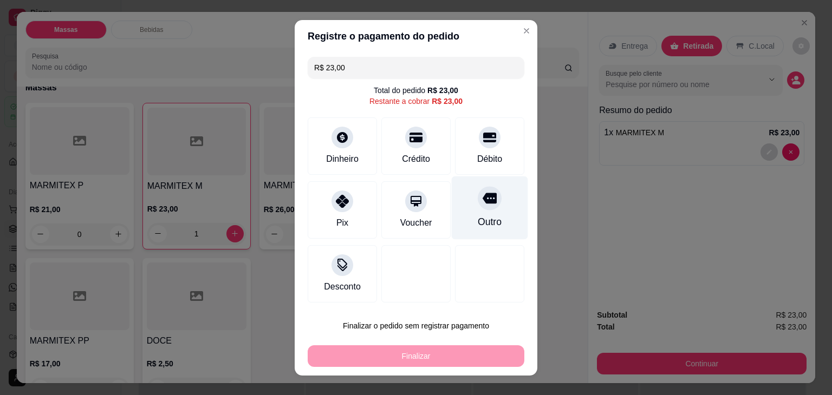
drag, startPoint x: 479, startPoint y: 137, endPoint x: 456, endPoint y: 202, distance: 68.5
click at [483, 139] on icon at bounding box center [489, 138] width 13 height 10
type input "R$ 0,00"
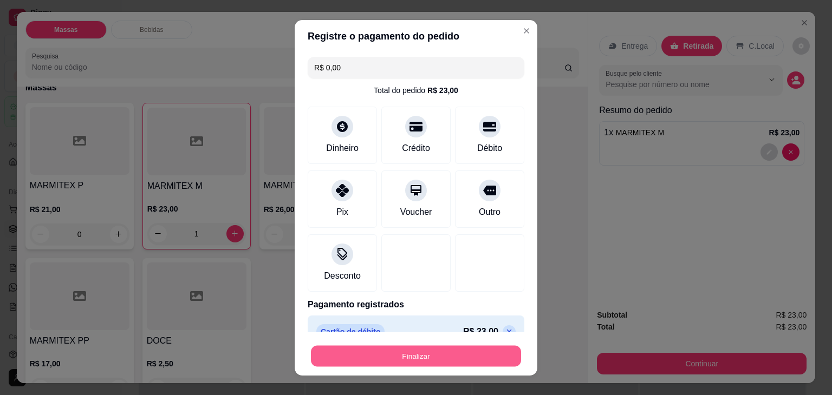
click at [446, 355] on button "Finalizar" at bounding box center [416, 356] width 210 height 21
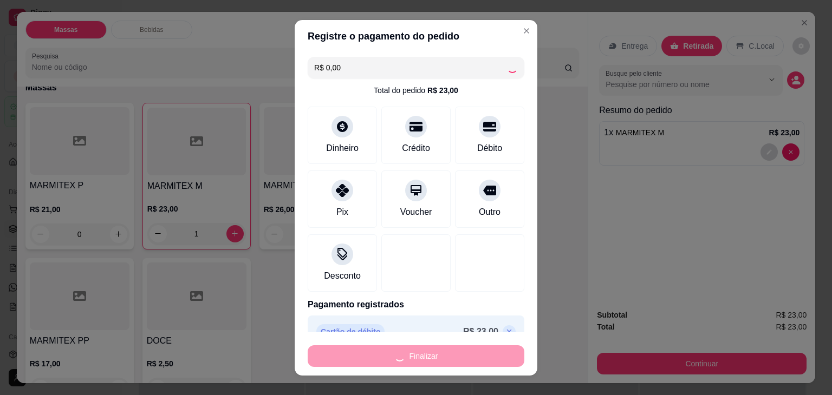
type input "0"
type input "-R$ 23,00"
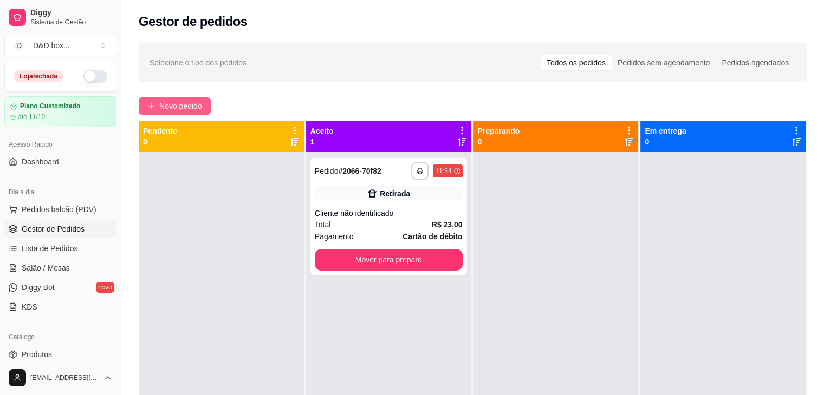
click at [187, 103] on span "Novo pedido" at bounding box center [180, 106] width 43 height 12
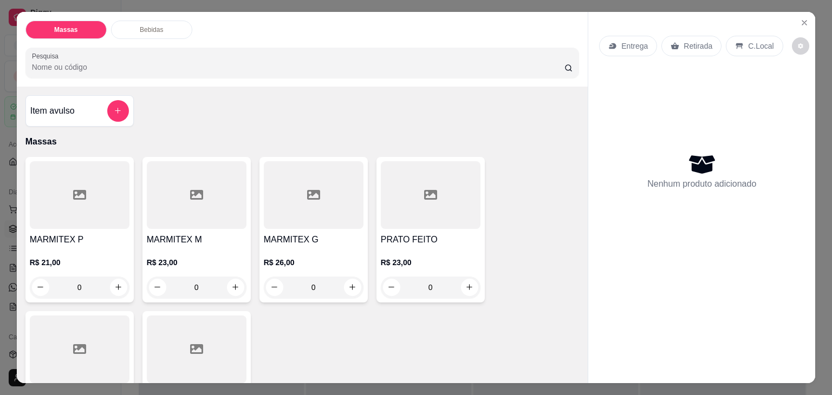
click at [183, 238] on h4 "MARMITEX M" at bounding box center [197, 239] width 100 height 13
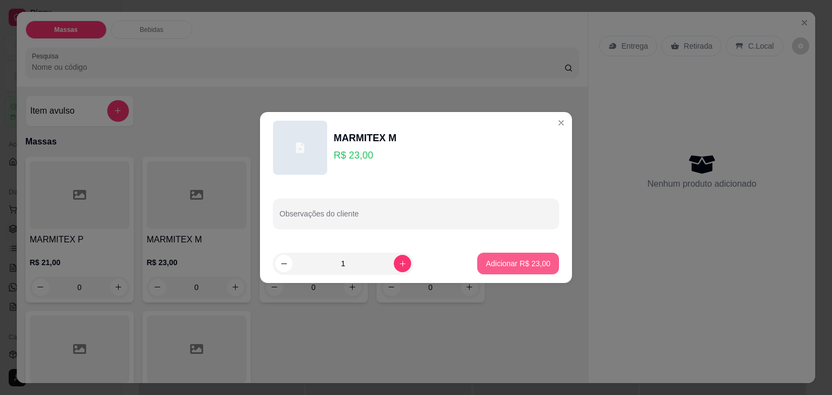
click at [483, 258] on button "Adicionar R$ 23,00" at bounding box center [518, 264] width 82 height 22
type input "1"
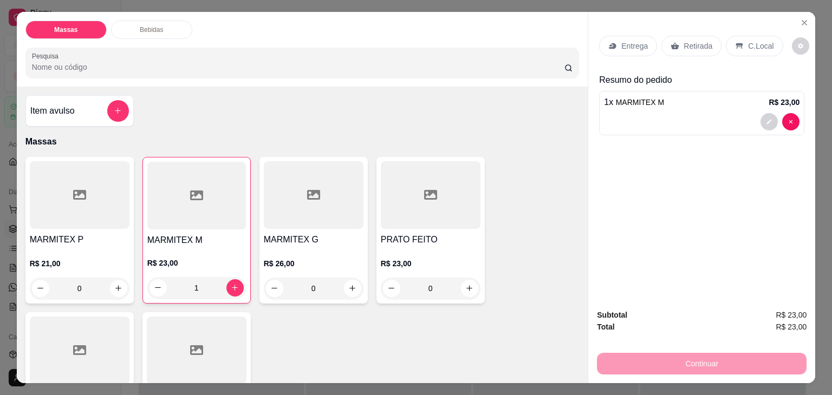
click at [637, 44] on p "Entrega" at bounding box center [634, 46] width 27 height 11
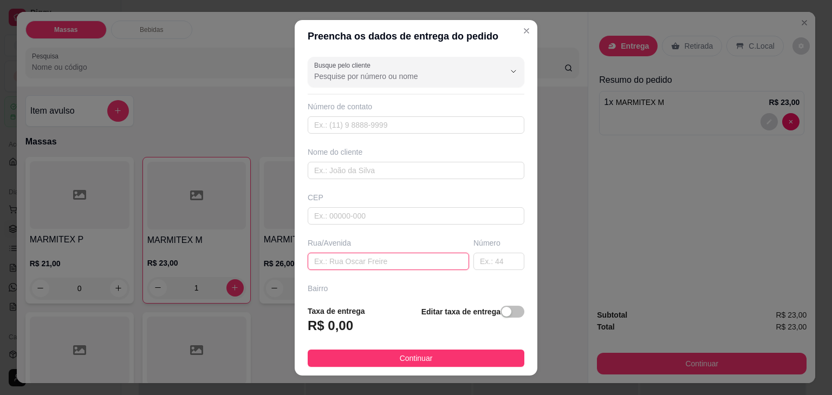
click at [388, 266] on input "text" at bounding box center [388, 261] width 161 height 17
type input "[STREET_ADDRESS][PERSON_NAME]"
click at [502, 308] on div "button" at bounding box center [507, 312] width 10 height 10
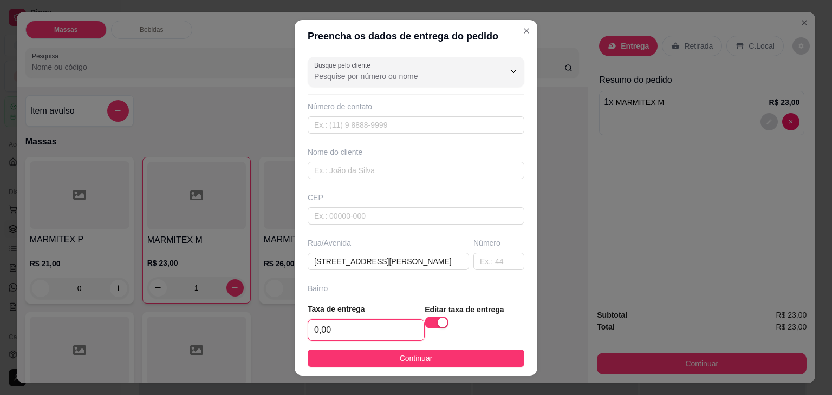
drag, startPoint x: 371, startPoint y: 329, endPoint x: 376, endPoint y: 316, distance: 13.9
click at [375, 324] on input "0,00" at bounding box center [366, 330] width 116 height 21
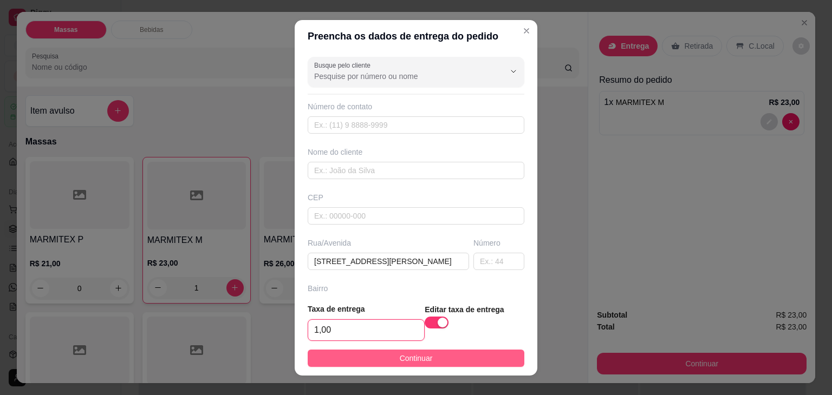
type input "1,00"
click at [402, 353] on span "Continuar" at bounding box center [416, 359] width 33 height 12
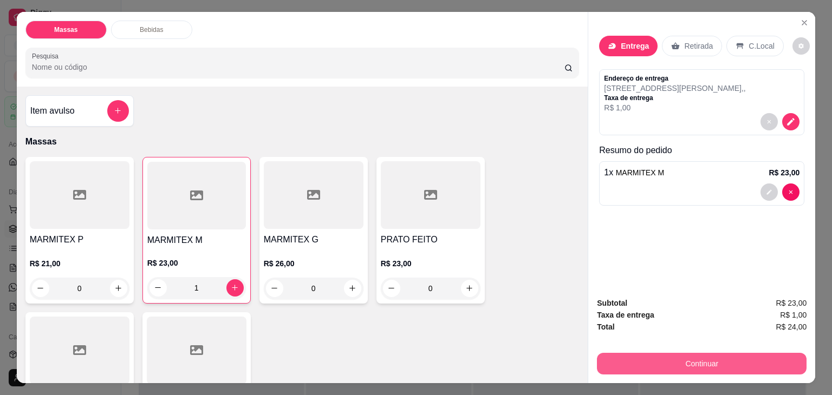
click at [749, 358] on button "Continuar" at bounding box center [702, 364] width 210 height 22
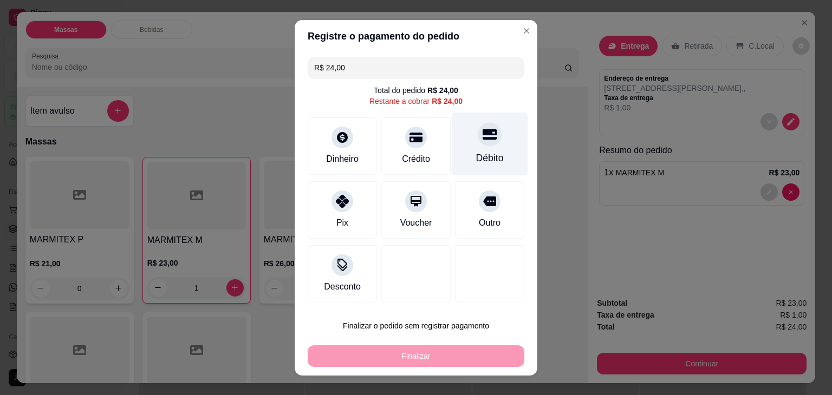
click at [482, 152] on div "Débito" at bounding box center [490, 158] width 28 height 14
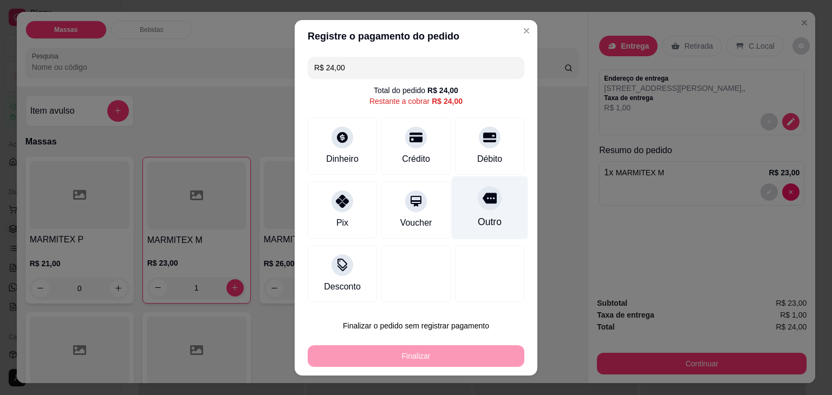
type input "R$ 0,00"
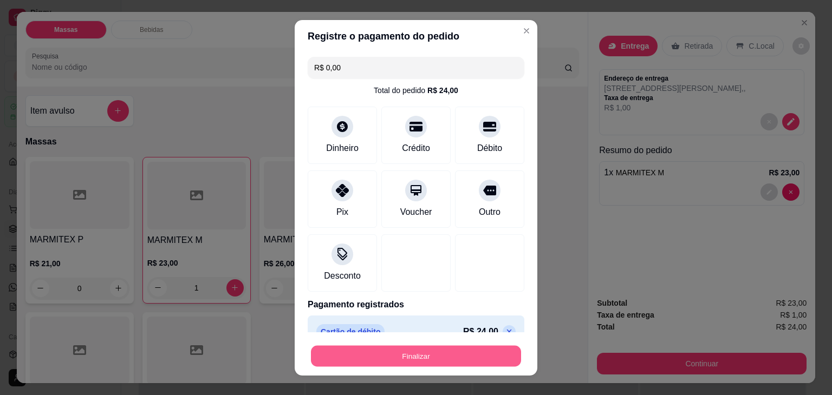
click at [463, 358] on button "Finalizar" at bounding box center [416, 356] width 210 height 21
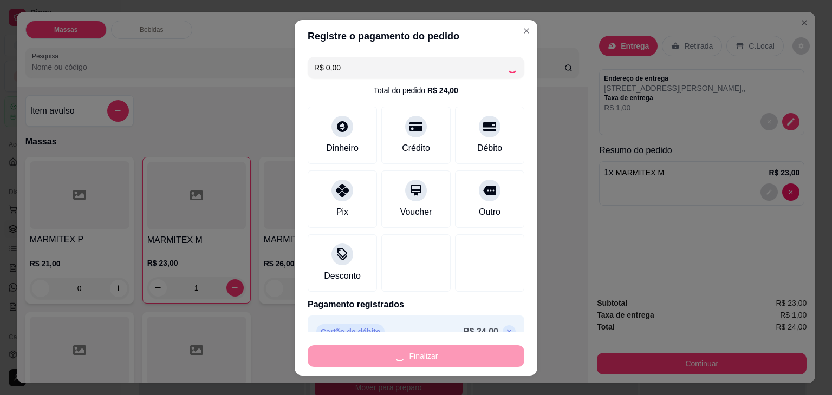
type input "0"
type input "-R$ 24,00"
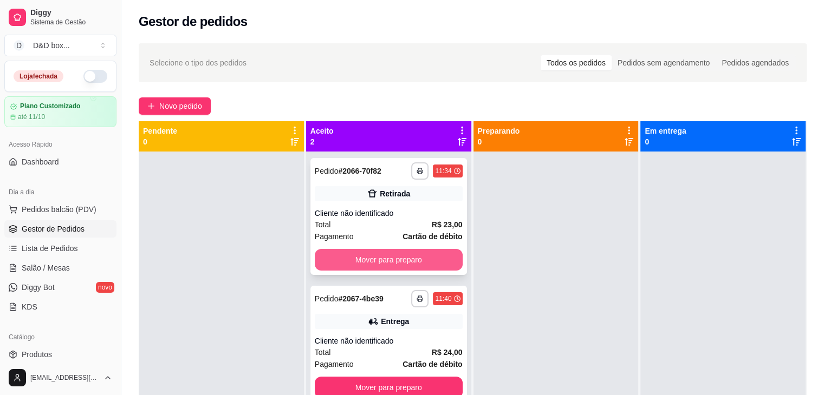
click at [418, 261] on button "Mover para preparo" at bounding box center [389, 260] width 148 height 22
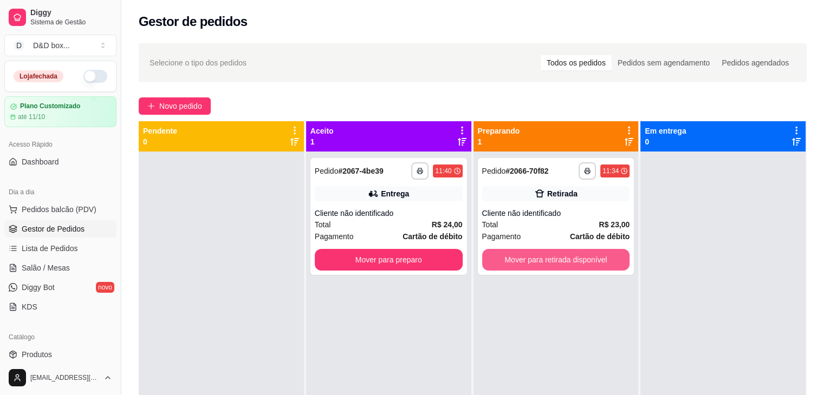
click at [570, 263] on button "Mover para retirada disponível" at bounding box center [556, 260] width 148 height 22
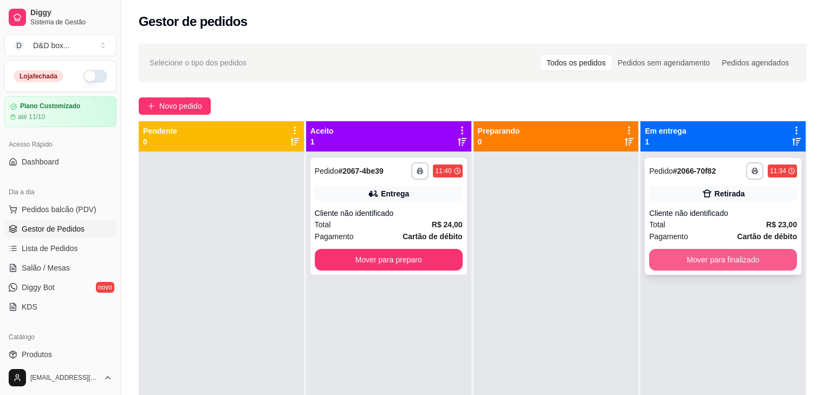
click at [682, 260] on button "Mover para finalizado" at bounding box center [723, 260] width 148 height 22
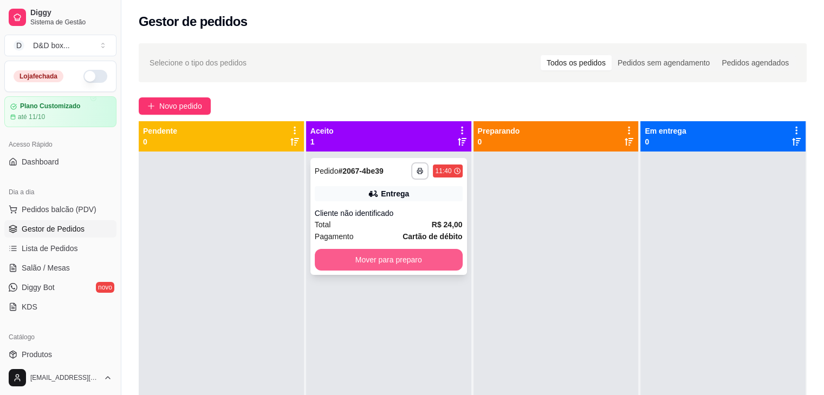
click at [449, 258] on button "Mover para preparo" at bounding box center [389, 260] width 148 height 22
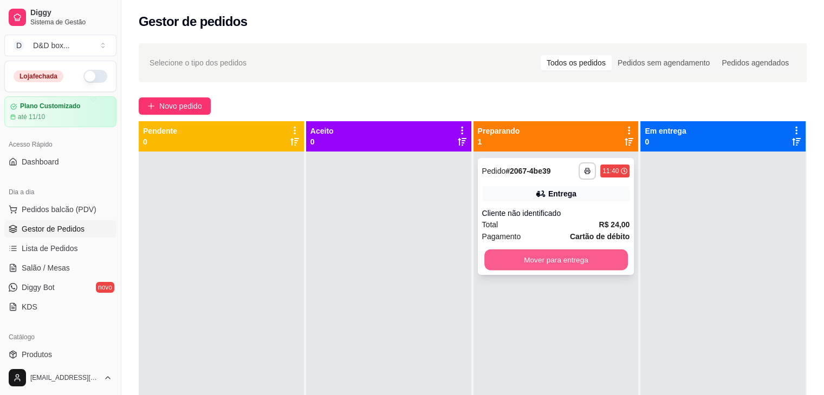
click at [599, 254] on button "Mover para entrega" at bounding box center [556, 260] width 144 height 21
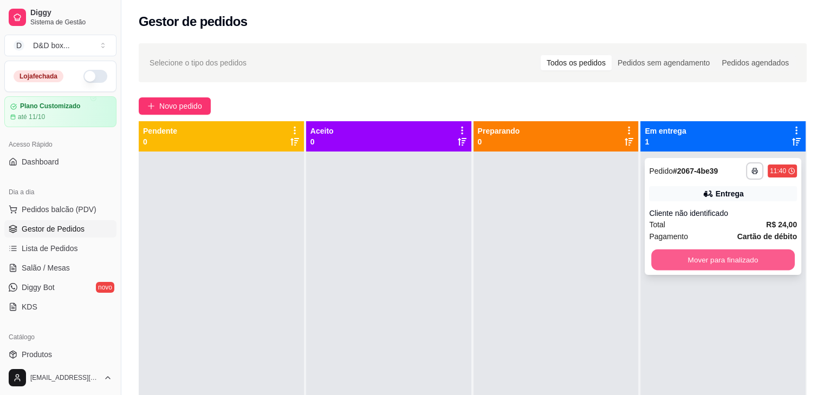
click at [678, 256] on button "Mover para finalizado" at bounding box center [723, 260] width 144 height 21
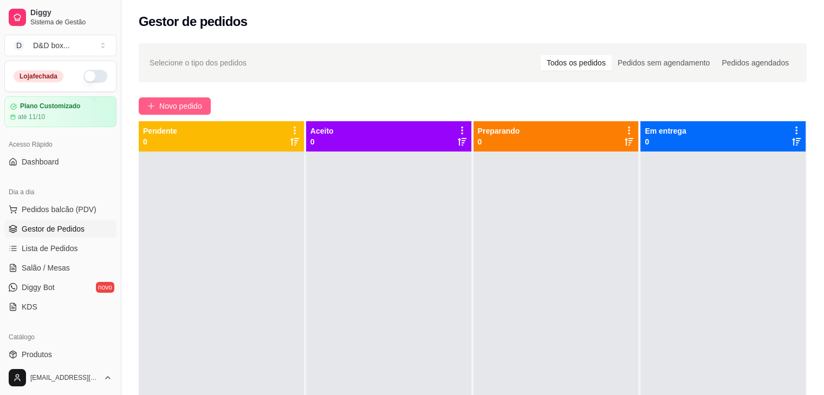
click at [167, 106] on span "Novo pedido" at bounding box center [180, 106] width 43 height 12
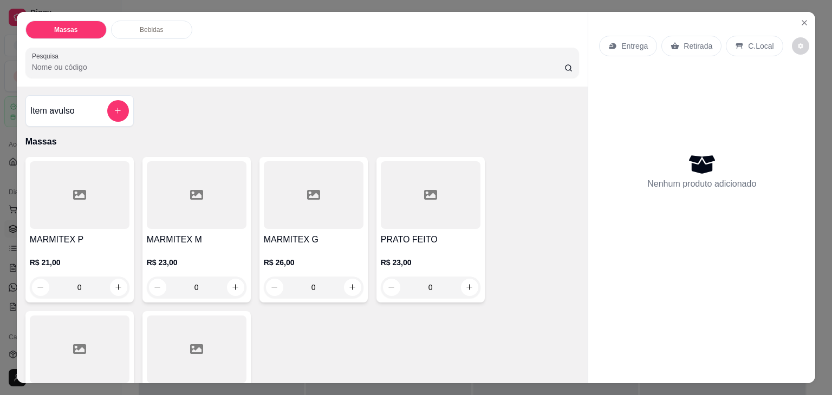
click at [186, 225] on div "MARMITEX M R$ 23,00 0" at bounding box center [196, 230] width 108 height 146
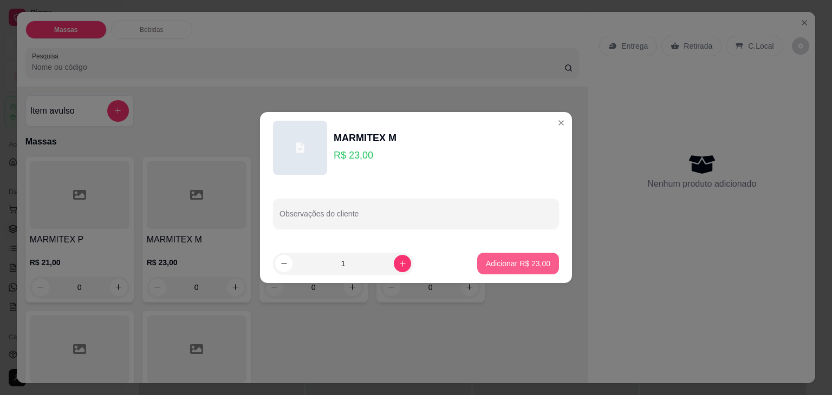
click at [491, 264] on p "Adicionar R$ 23,00" at bounding box center [518, 263] width 64 height 11
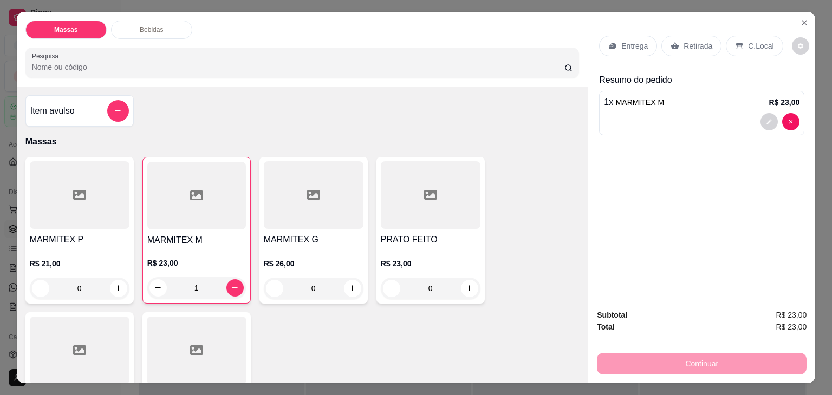
type input "1"
click at [628, 41] on p "Entrega" at bounding box center [634, 46] width 27 height 11
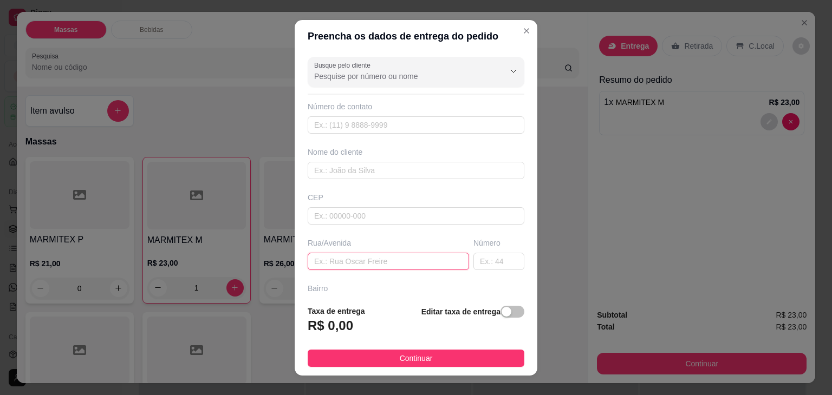
click at [359, 261] on input "text" at bounding box center [388, 261] width 161 height 17
type input "'3 112"
click at [501, 307] on button "button" at bounding box center [513, 312] width 24 height 12
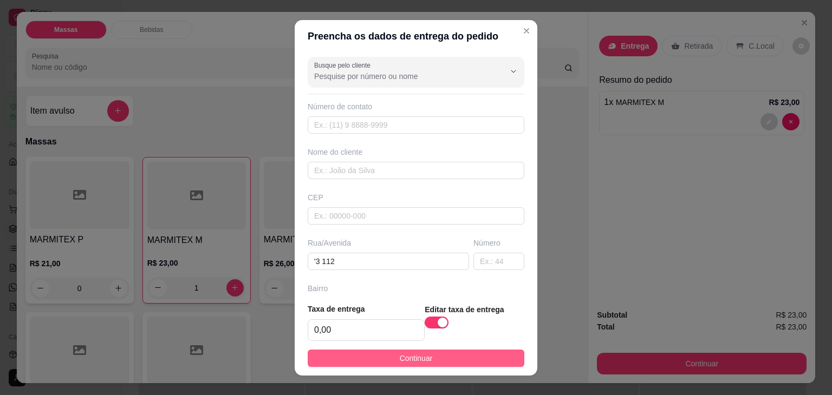
click at [454, 358] on button "Continuar" at bounding box center [416, 358] width 217 height 17
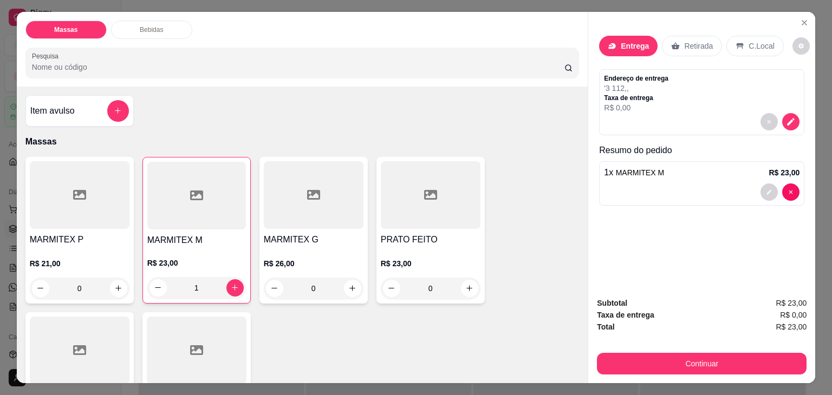
click at [639, 41] on p "Entrega" at bounding box center [635, 46] width 28 height 11
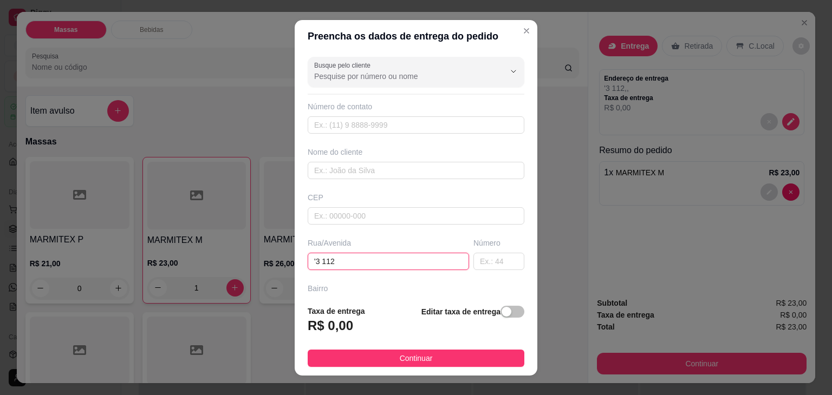
click at [309, 259] on input "'3 112" at bounding box center [388, 261] width 161 height 17
type input "1'3 112"
click at [501, 314] on button "button" at bounding box center [513, 312] width 24 height 12
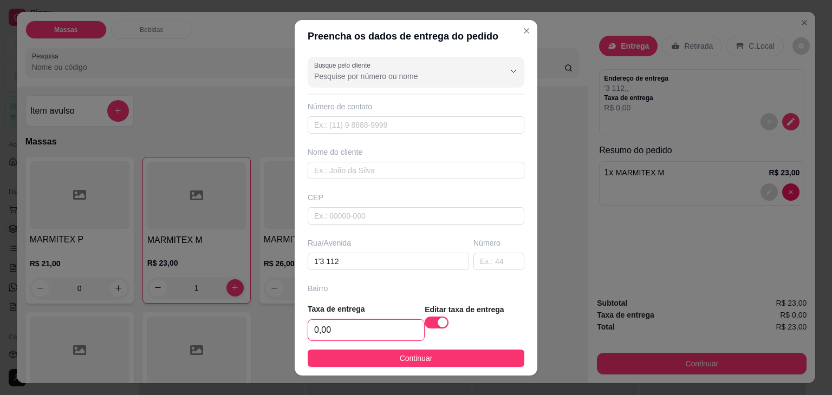
click at [380, 328] on input "0,00" at bounding box center [366, 330] width 116 height 21
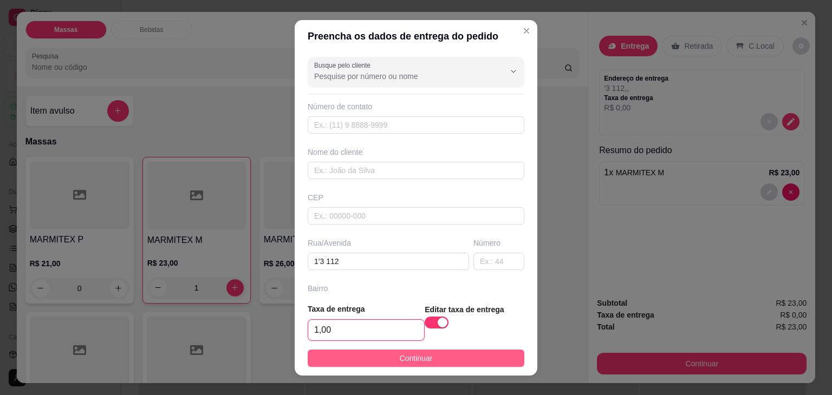
type input "1,00"
click at [404, 353] on span "Continuar" at bounding box center [416, 359] width 33 height 12
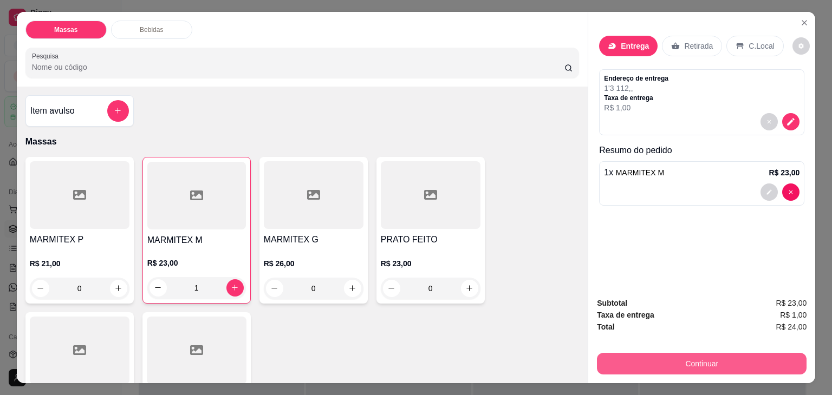
click at [623, 353] on button "Continuar" at bounding box center [702, 364] width 210 height 22
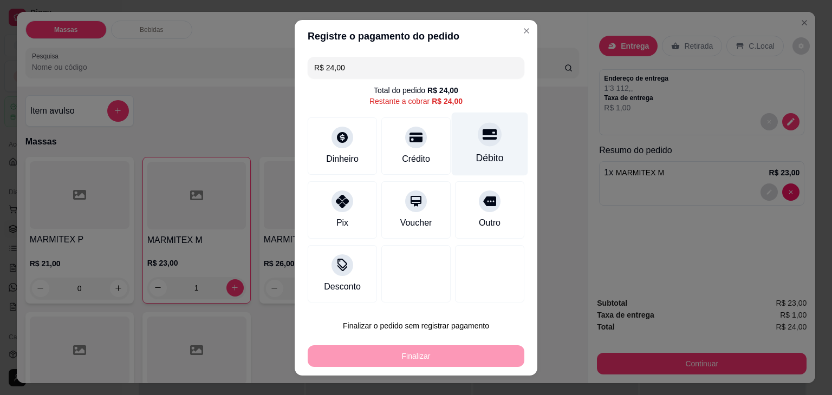
click at [483, 140] on icon at bounding box center [490, 134] width 14 height 14
type input "R$ 0,00"
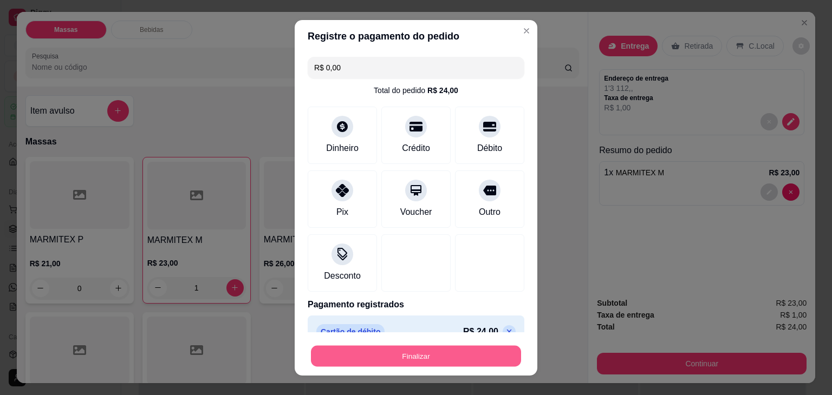
click at [462, 347] on button "Finalizar" at bounding box center [416, 356] width 210 height 21
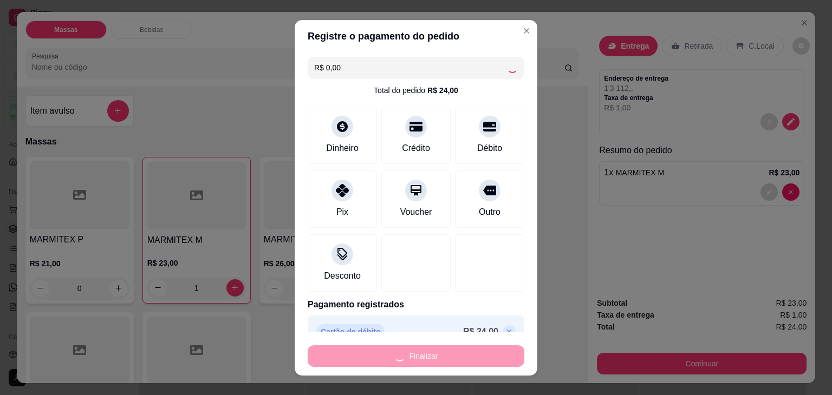
type input "0"
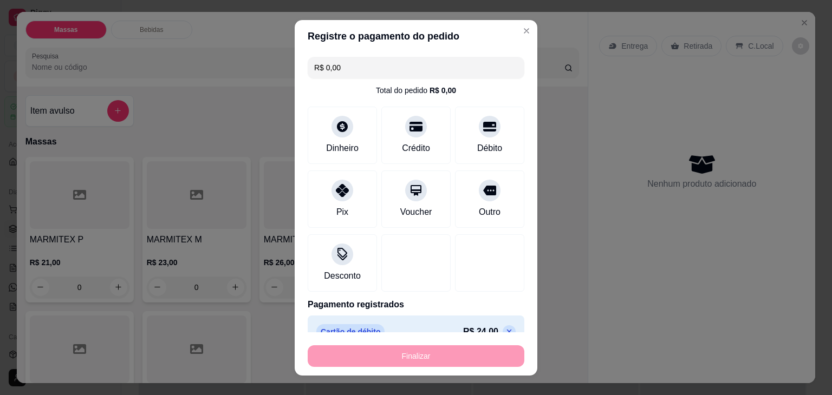
type input "-R$ 24,00"
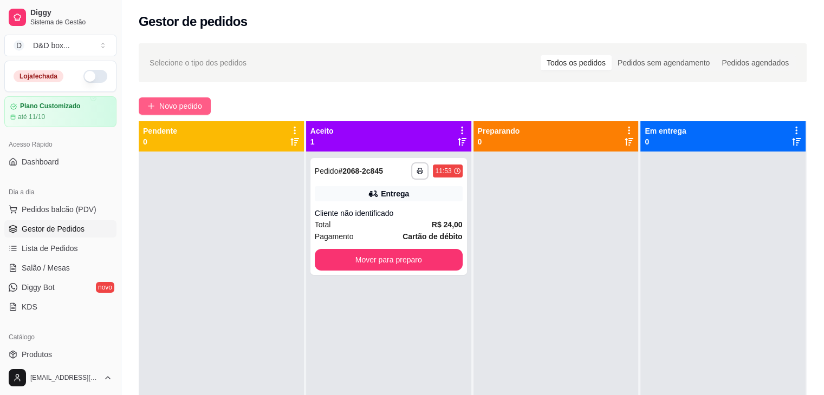
click at [171, 102] on span "Novo pedido" at bounding box center [180, 106] width 43 height 12
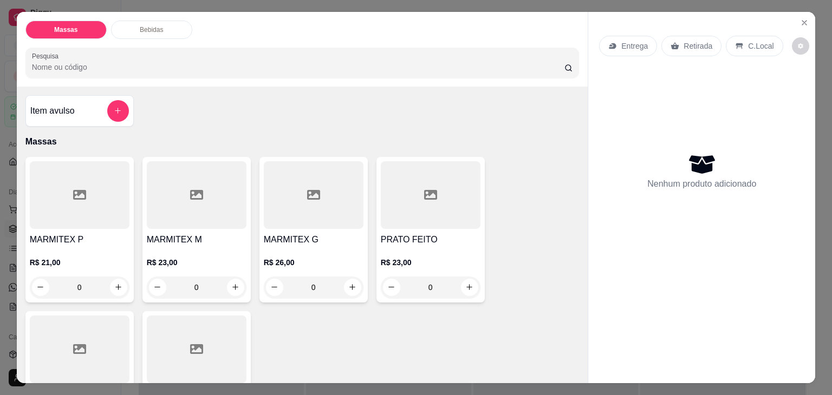
click at [210, 257] on p "R$ 23,00" at bounding box center [197, 262] width 100 height 11
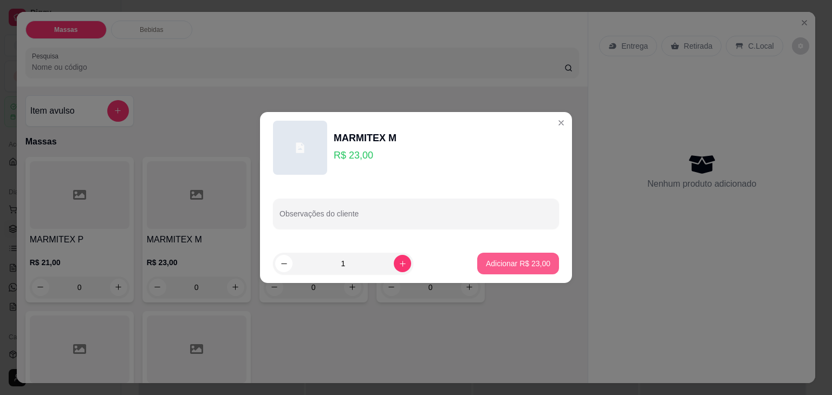
click at [514, 265] on p "Adicionar R$ 23,00" at bounding box center [518, 263] width 64 height 11
type input "1"
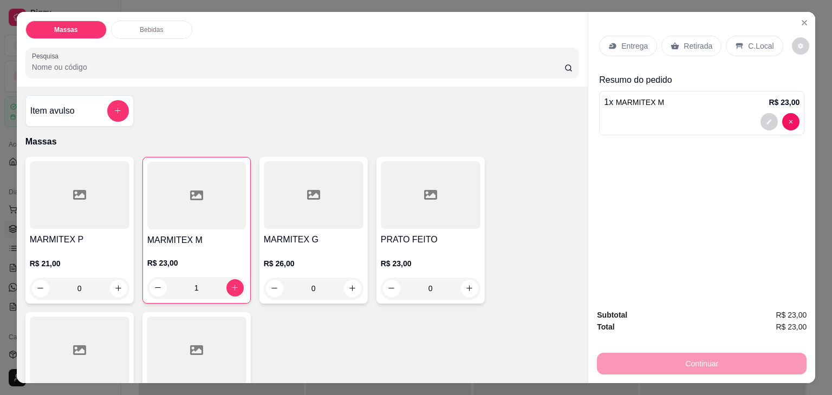
click at [622, 41] on p "Entrega" at bounding box center [634, 46] width 27 height 11
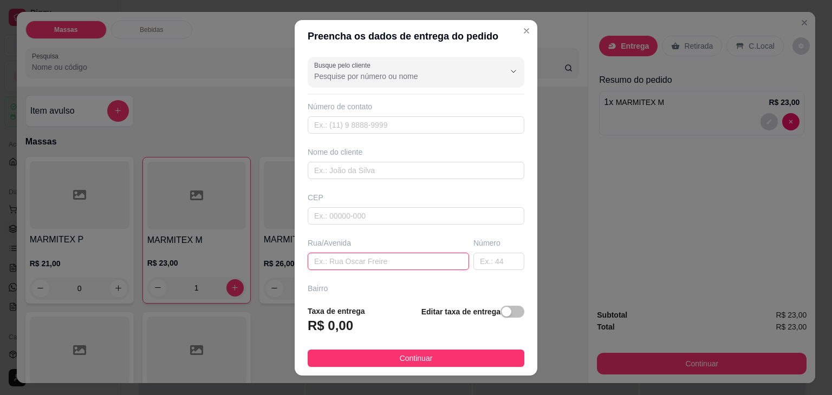
click at [436, 261] on input "text" at bounding box center [388, 261] width 161 height 17
type input "[PERSON_NAME]"
click at [502, 313] on div "button" at bounding box center [507, 312] width 10 height 10
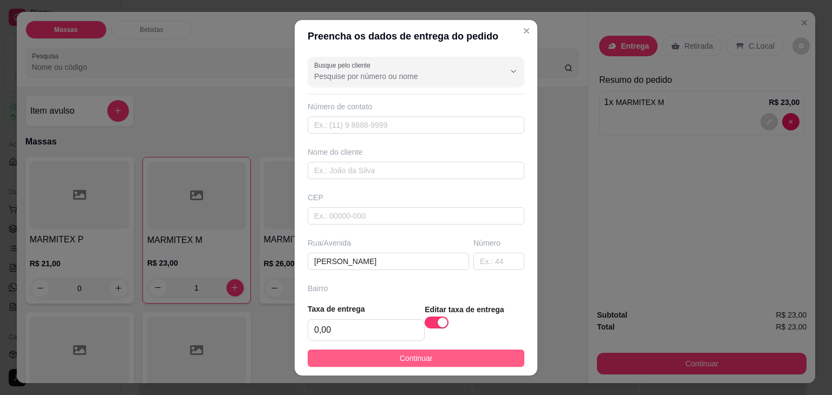
click at [464, 355] on button "Continuar" at bounding box center [416, 358] width 217 height 17
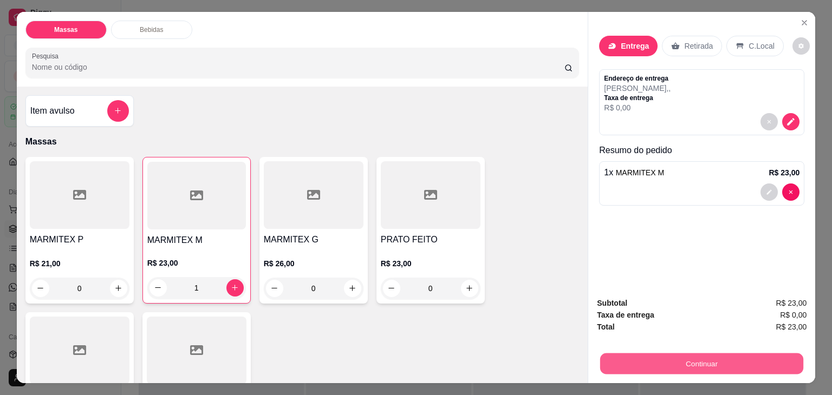
click at [639, 342] on div "Subtotal R$ 23,00 Taxa de entrega R$ 0,00 Total R$ 23,00 Continuar" at bounding box center [702, 335] width 210 height 77
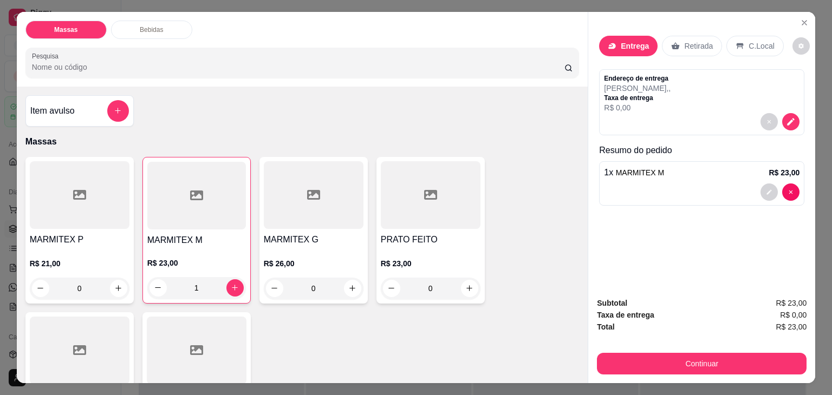
click at [691, 41] on p "Retirada" at bounding box center [698, 46] width 29 height 11
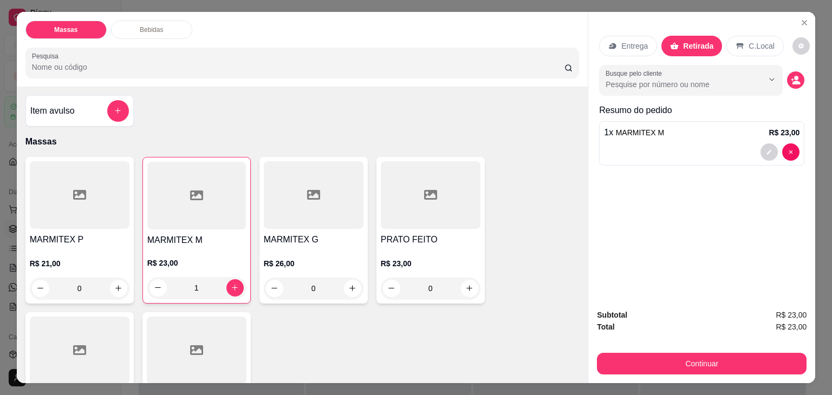
click at [691, 41] on p "Retirada" at bounding box center [698, 46] width 30 height 11
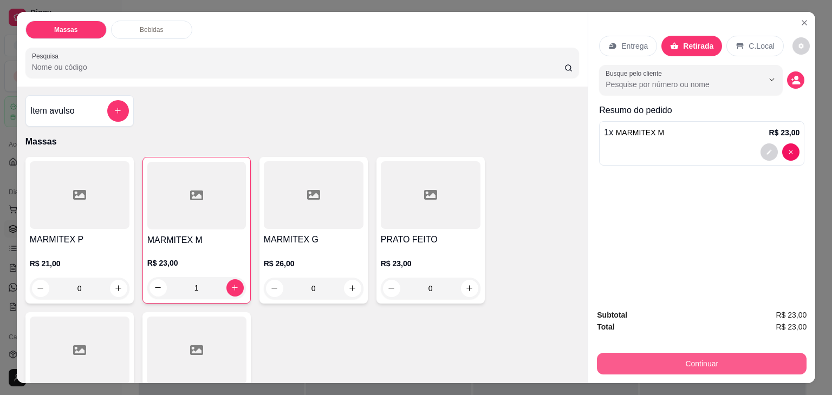
click at [682, 355] on button "Continuar" at bounding box center [702, 364] width 210 height 22
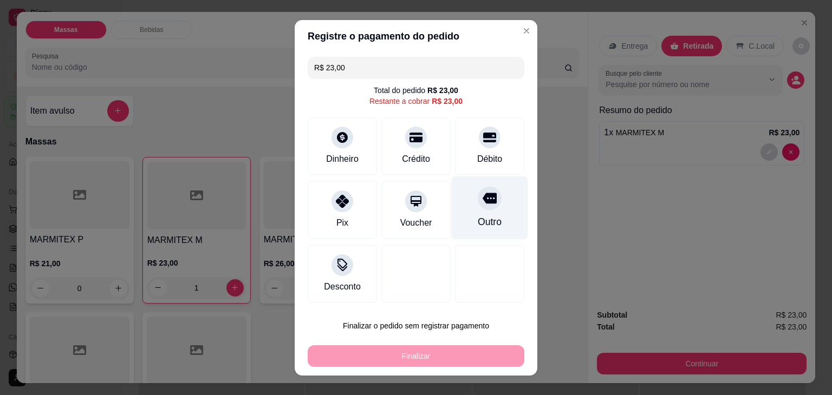
click at [495, 191] on div "Outro" at bounding box center [490, 207] width 76 height 63
type input "R$ 0,00"
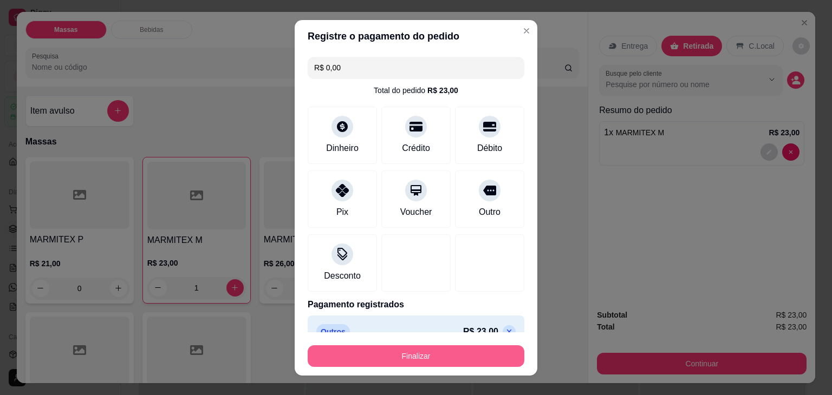
click at [444, 347] on button "Finalizar" at bounding box center [416, 357] width 217 height 22
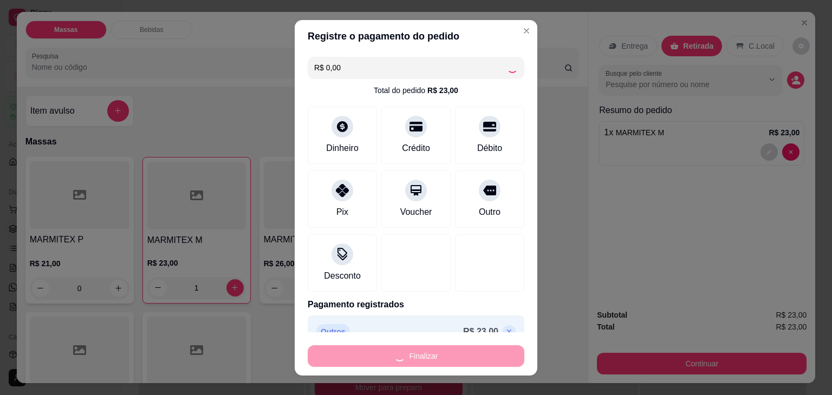
type input "0"
type input "-R$ 23,00"
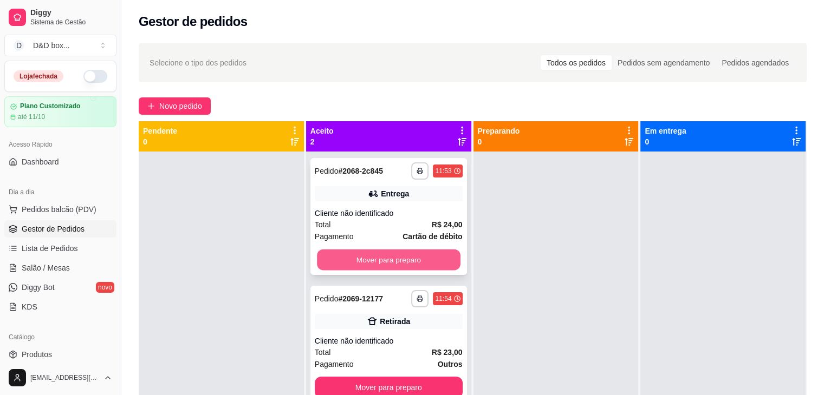
click at [417, 255] on button "Mover para preparo" at bounding box center [389, 260] width 144 height 21
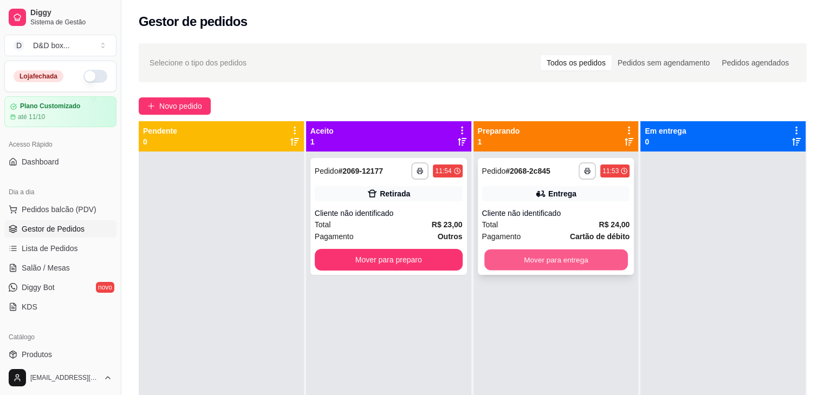
click at [491, 258] on button "Mover para entrega" at bounding box center [556, 260] width 144 height 21
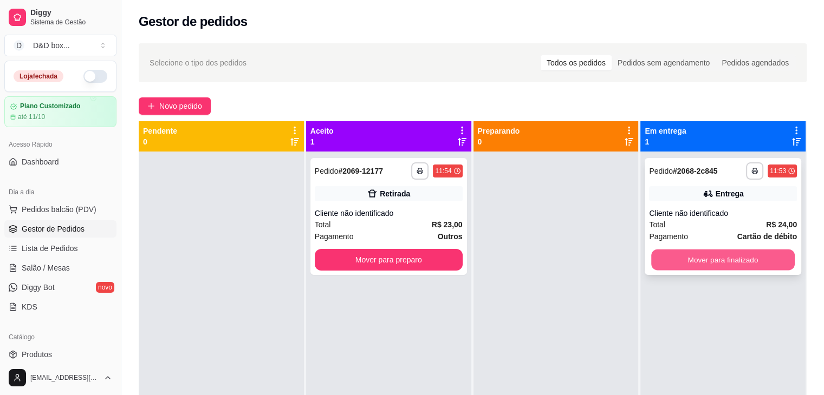
click at [693, 264] on button "Mover para finalizado" at bounding box center [723, 260] width 144 height 21
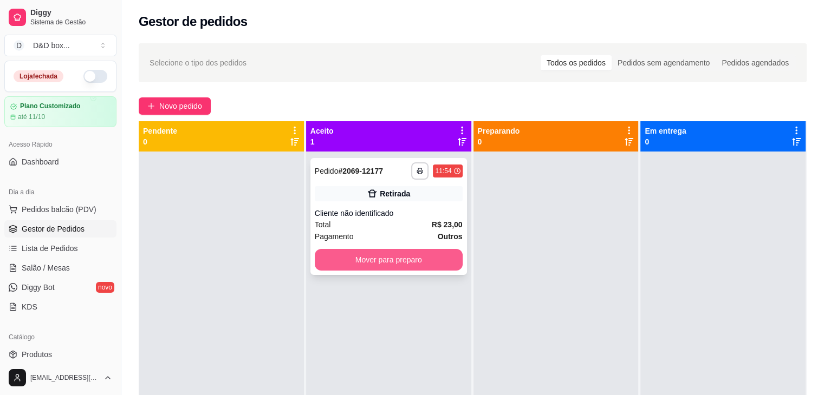
click at [325, 254] on button "Mover para preparo" at bounding box center [389, 260] width 148 height 22
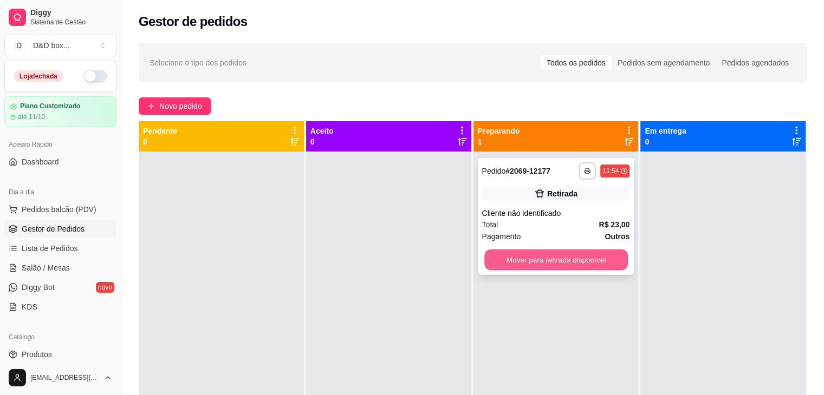
click at [492, 250] on button "Mover para retirada disponível" at bounding box center [556, 260] width 144 height 21
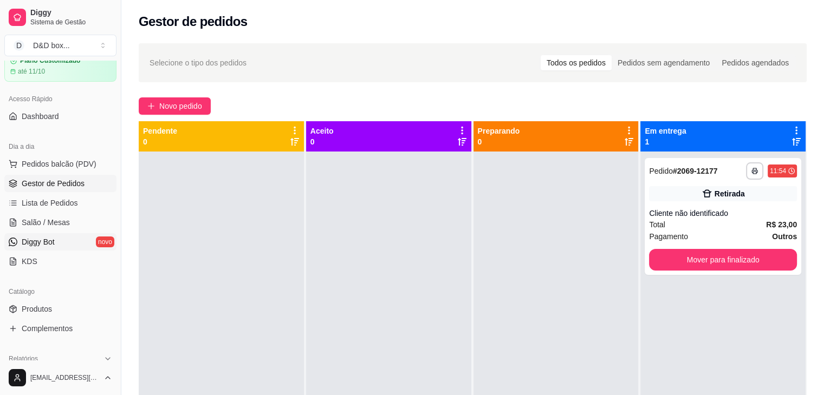
scroll to position [108, 0]
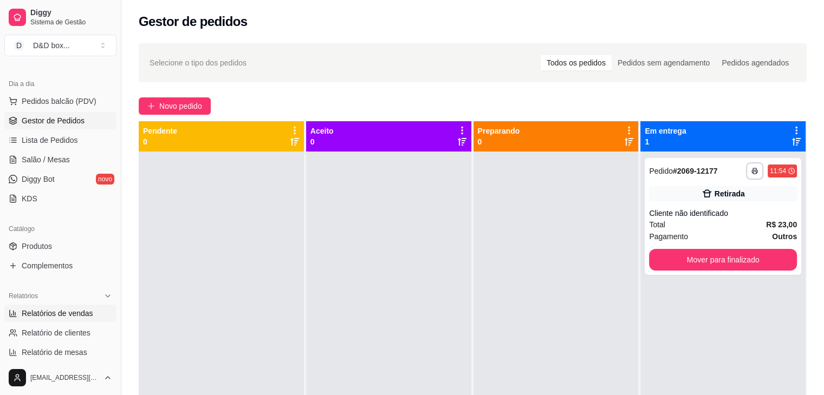
click at [76, 308] on span "Relatórios de vendas" at bounding box center [58, 313] width 72 height 11
